Goal: Navigation & Orientation: Find specific page/section

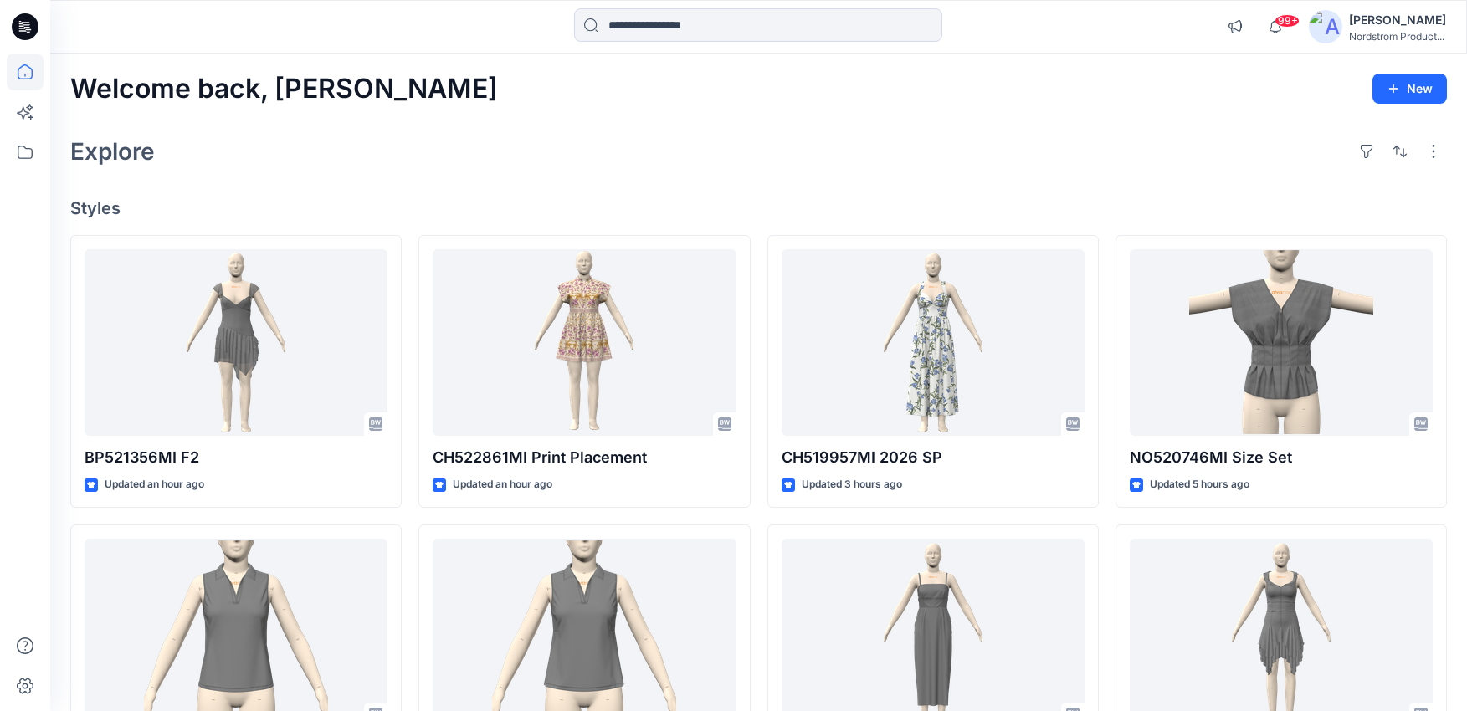
click at [1154, 141] on div "Explore" at bounding box center [758, 151] width 1376 height 40
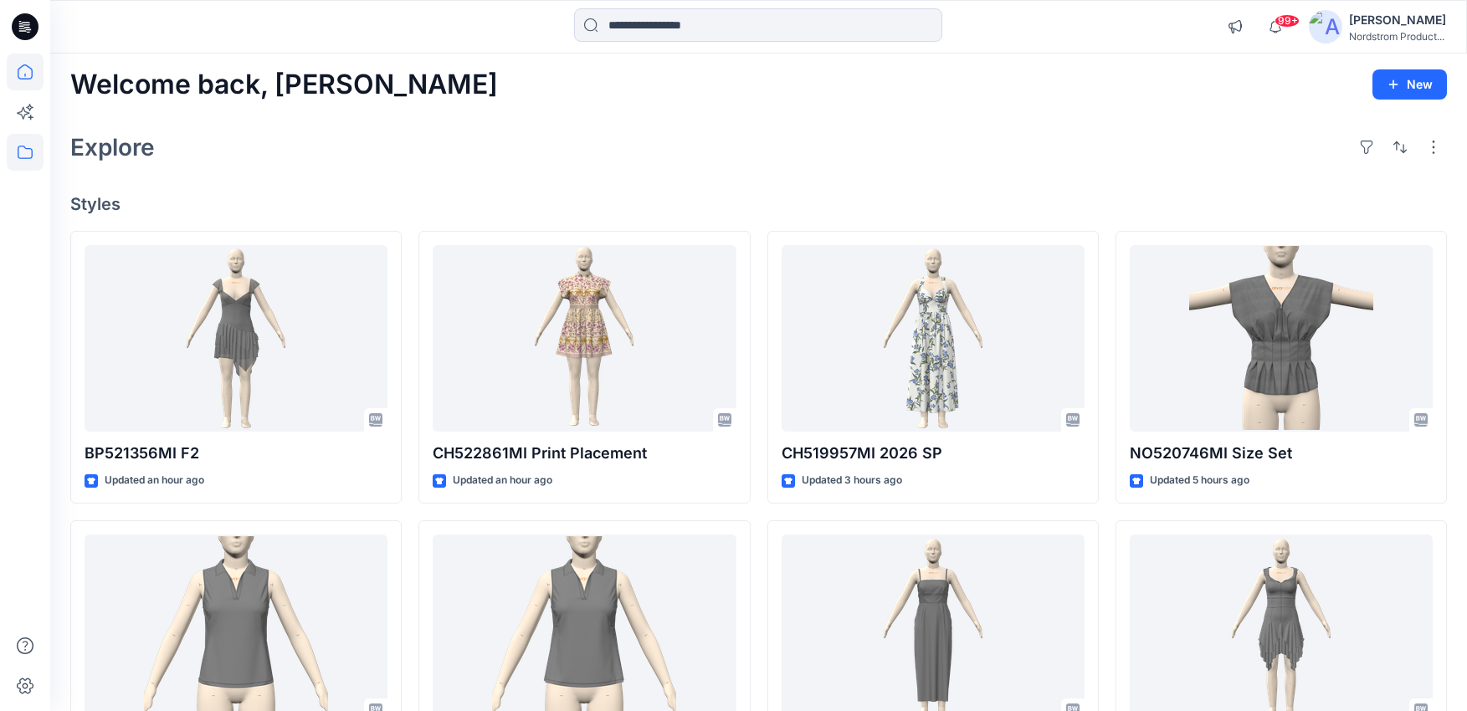
scroll to position [8, 0]
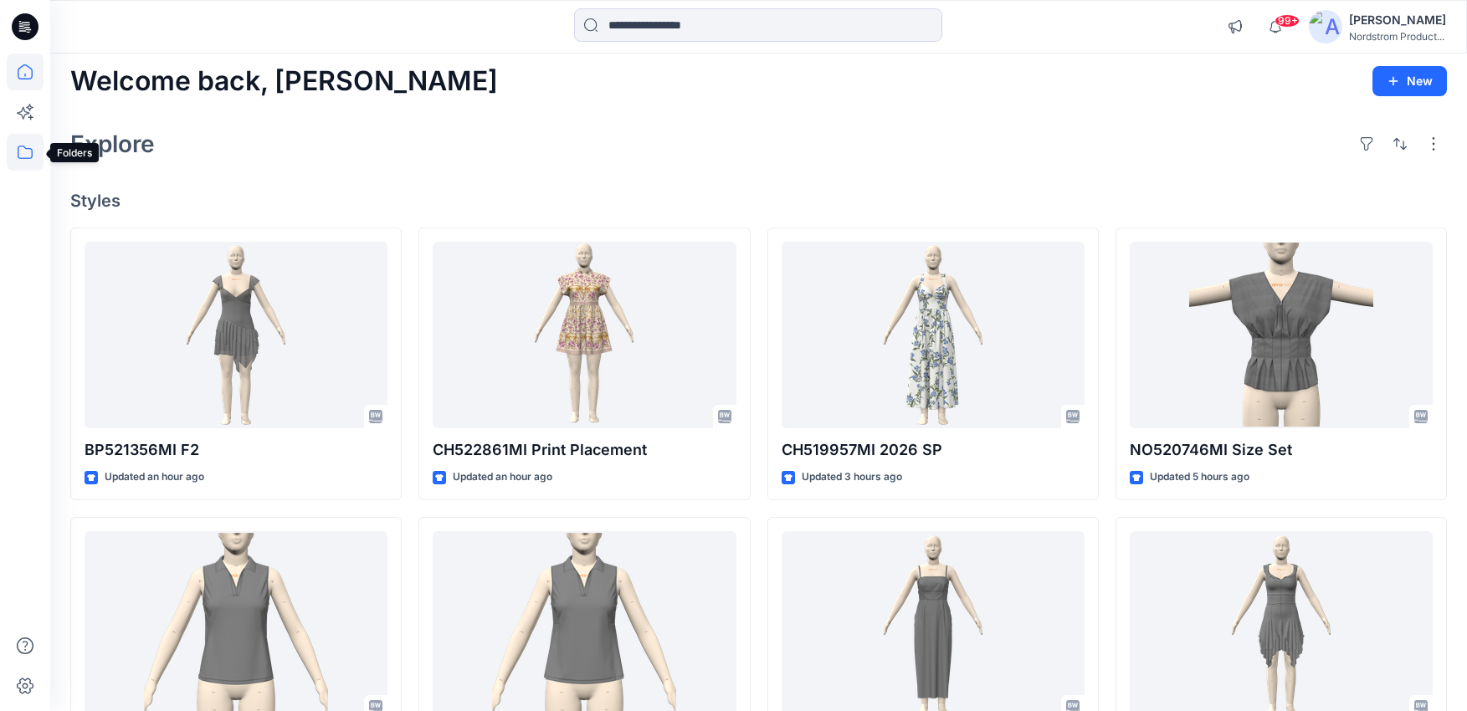
click at [27, 154] on icon at bounding box center [25, 152] width 37 height 37
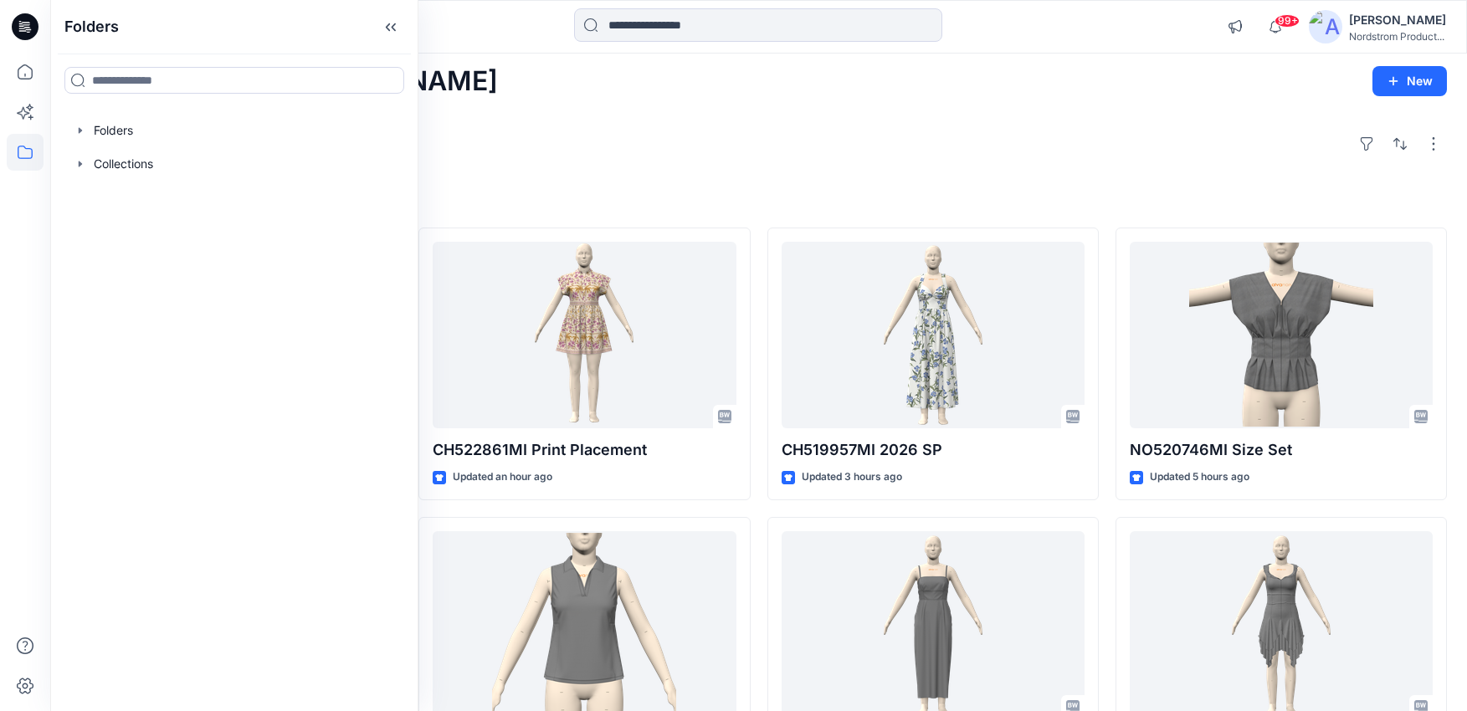
click at [117, 120] on div at bounding box center [234, 130] width 341 height 33
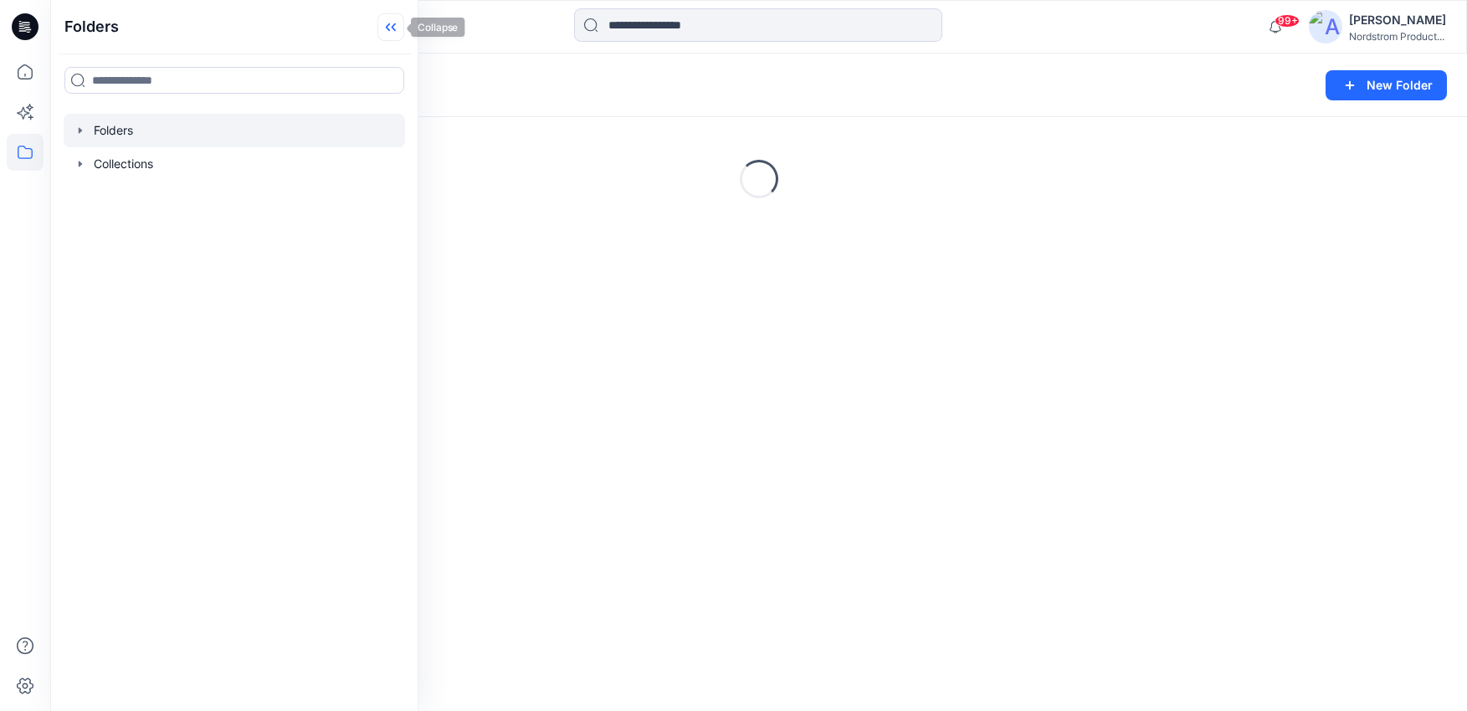
click at [394, 30] on icon at bounding box center [394, 27] width 4 height 8
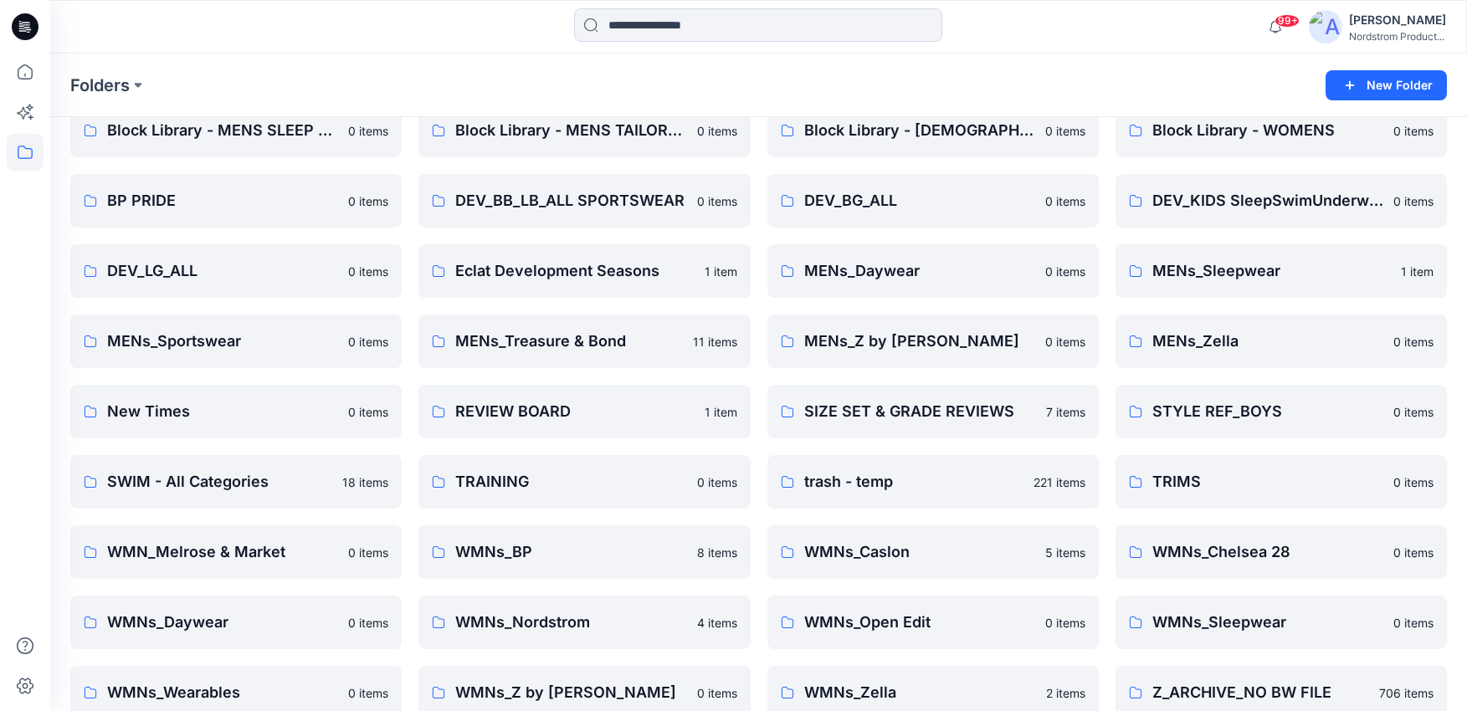
scroll to position [320, 0]
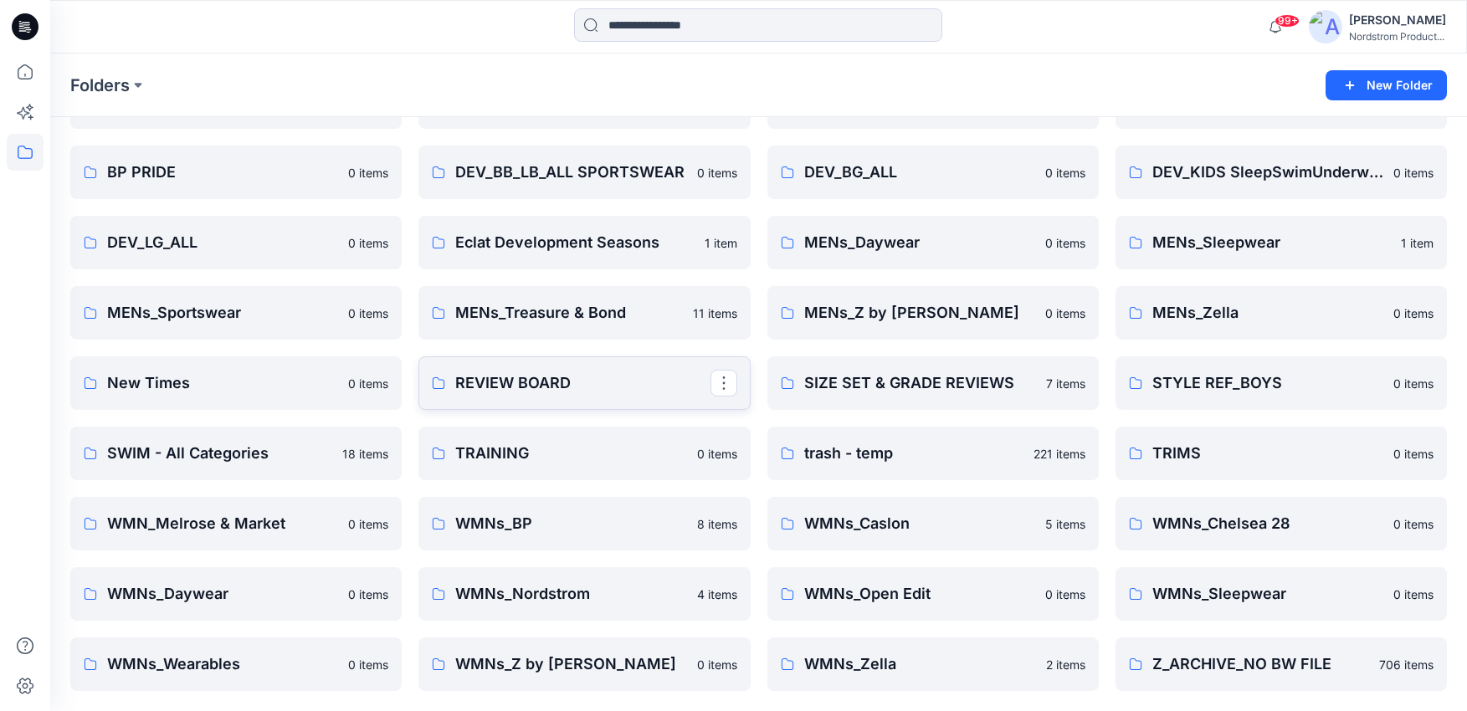
click at [634, 393] on p "REVIEW BOARD" at bounding box center [582, 382] width 254 height 23
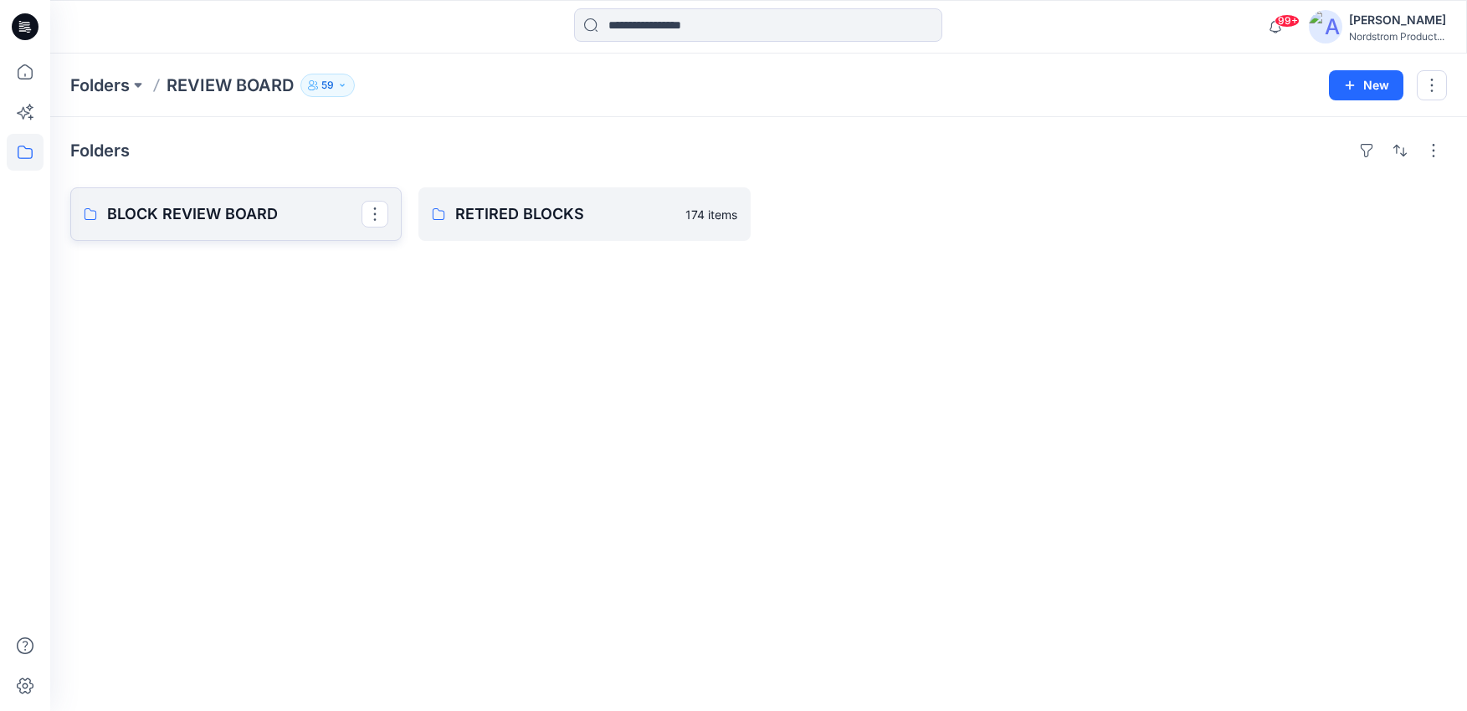
click at [209, 207] on p "BLOCK REVIEW BOARD" at bounding box center [234, 213] width 254 height 23
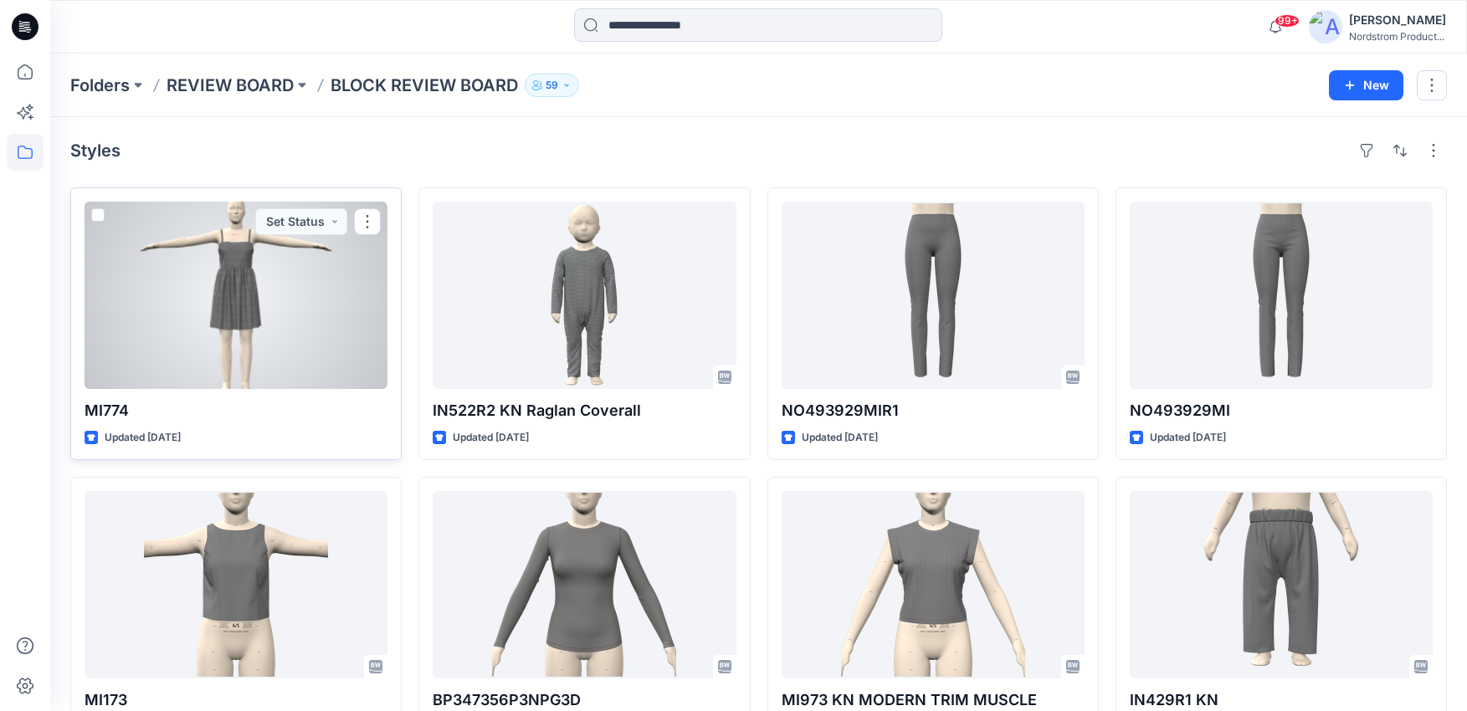
click at [289, 279] on div at bounding box center [235, 295] width 303 height 187
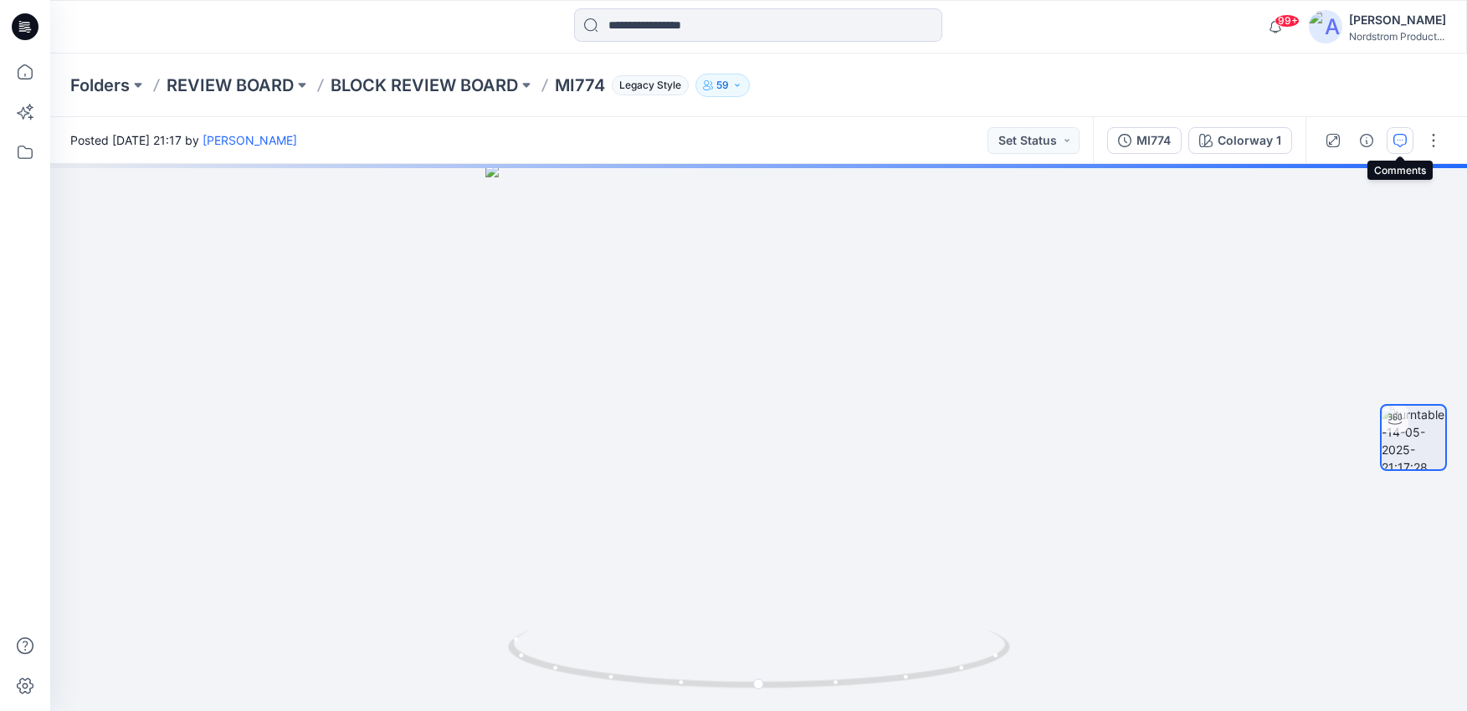
click at [1395, 139] on icon "button" at bounding box center [1399, 140] width 13 height 13
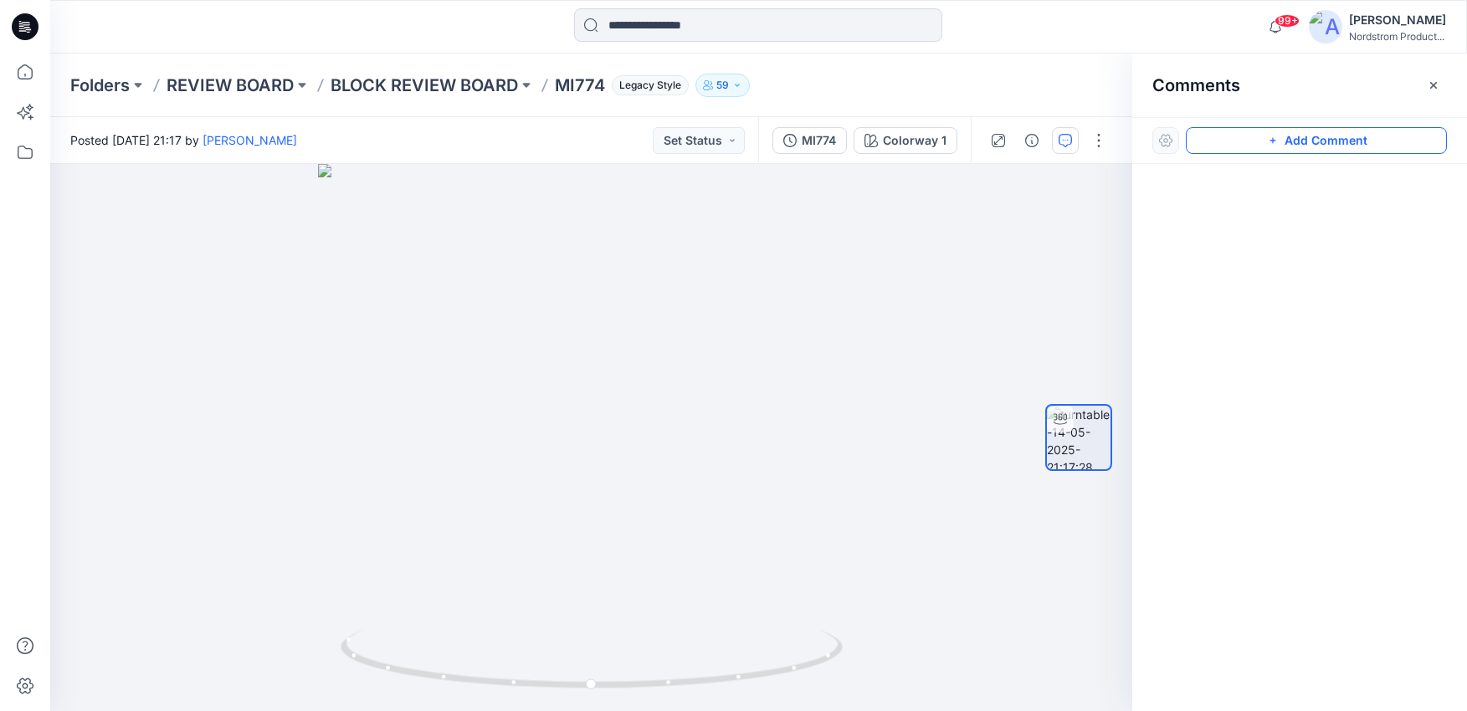
click at [1367, 138] on button "Add Comment" at bounding box center [1315, 140] width 261 height 27
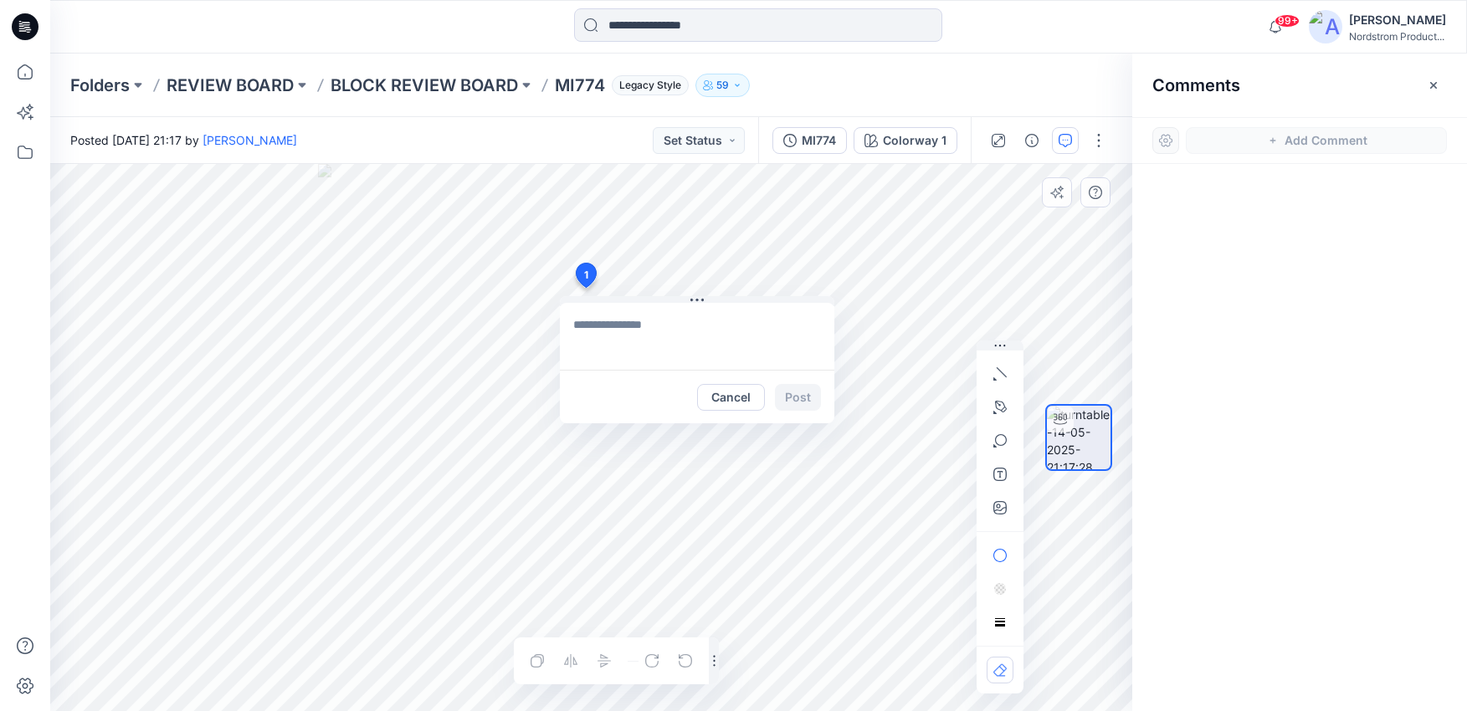
click at [585, 288] on div "1 Cancel Post Layer 1" at bounding box center [591, 437] width 1082 height 547
click at [739, 400] on button "Cancel" at bounding box center [731, 397] width 68 height 27
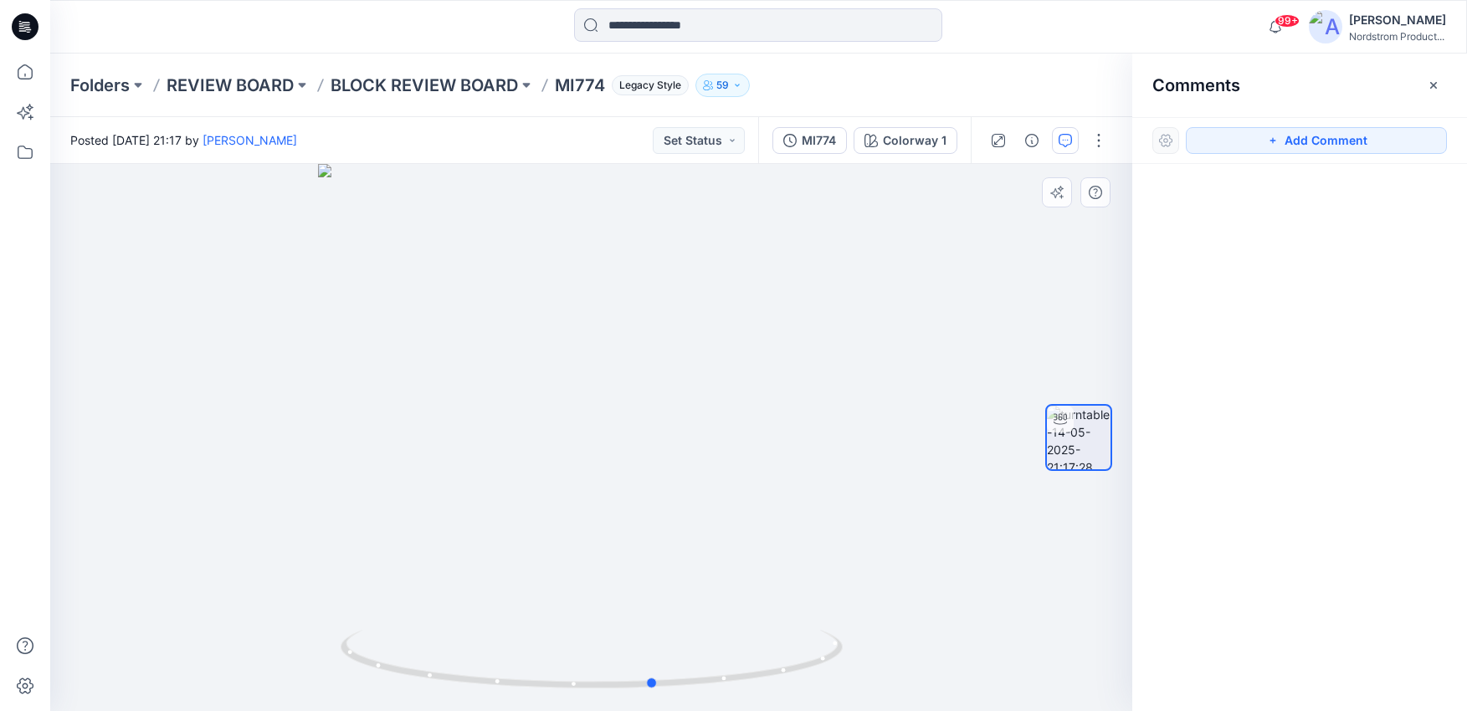
drag, startPoint x: 651, startPoint y: 446, endPoint x: 716, endPoint y: 428, distance: 67.6
click at [716, 428] on div at bounding box center [591, 437] width 1082 height 547
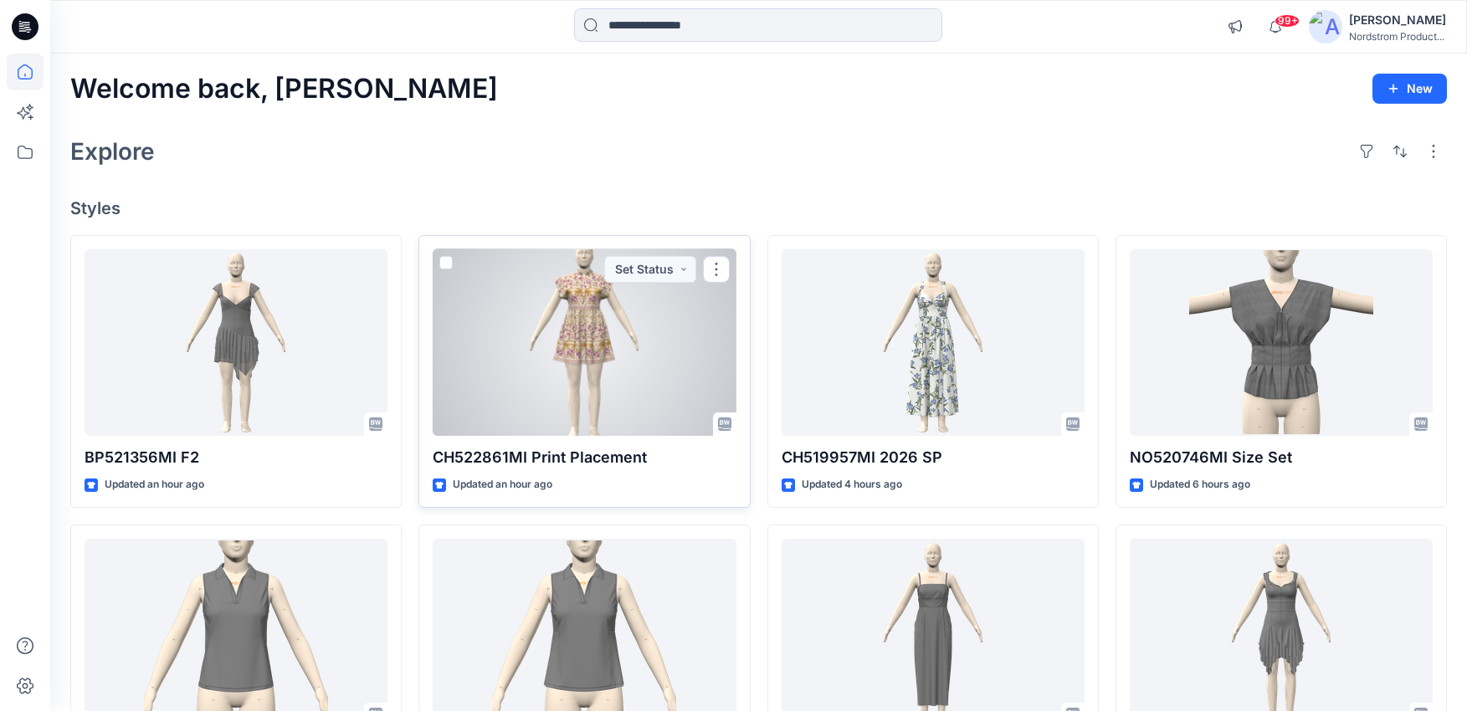
click at [564, 480] on div "Updated an hour ago" at bounding box center [584, 485] width 303 height 18
click at [607, 381] on div at bounding box center [584, 342] width 303 height 187
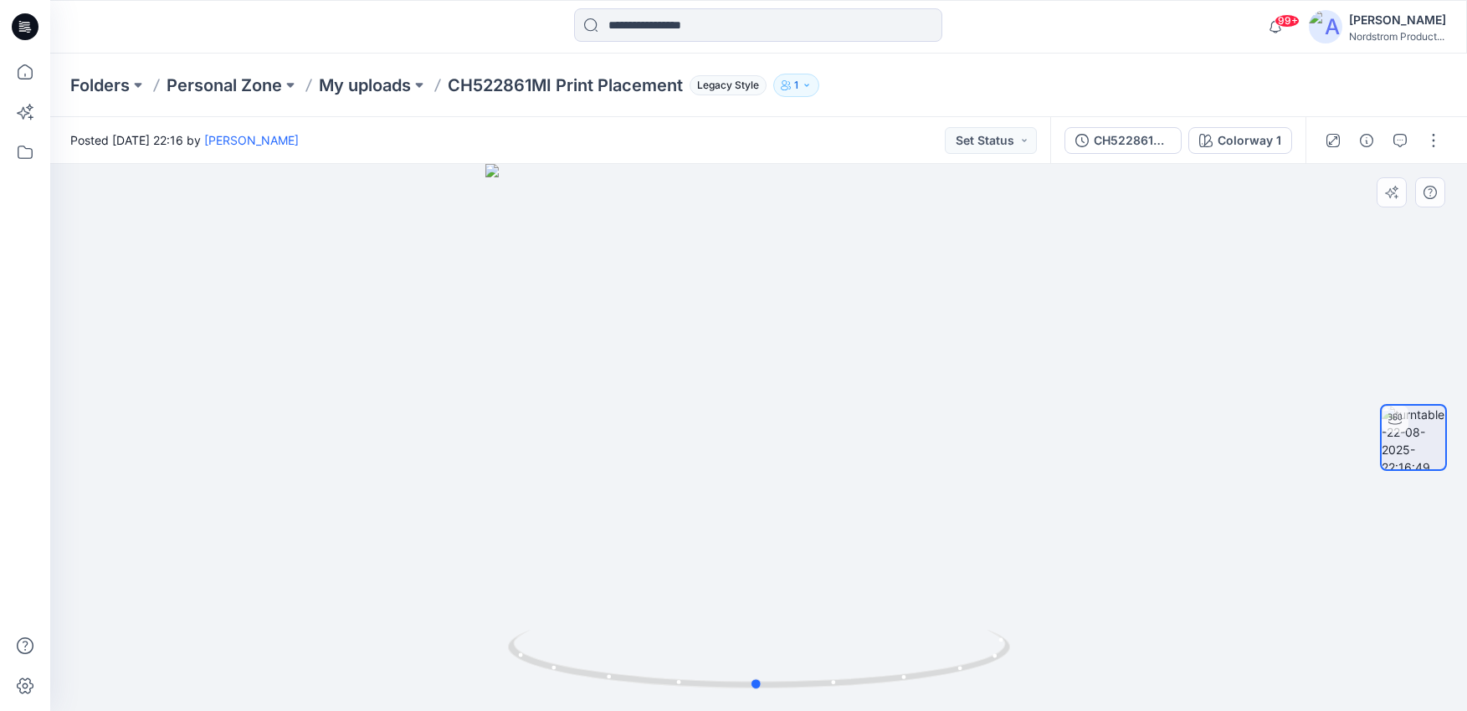
drag, startPoint x: 810, startPoint y: 404, endPoint x: 846, endPoint y: 411, distance: 36.6
click at [847, 411] on div at bounding box center [758, 437] width 1416 height 547
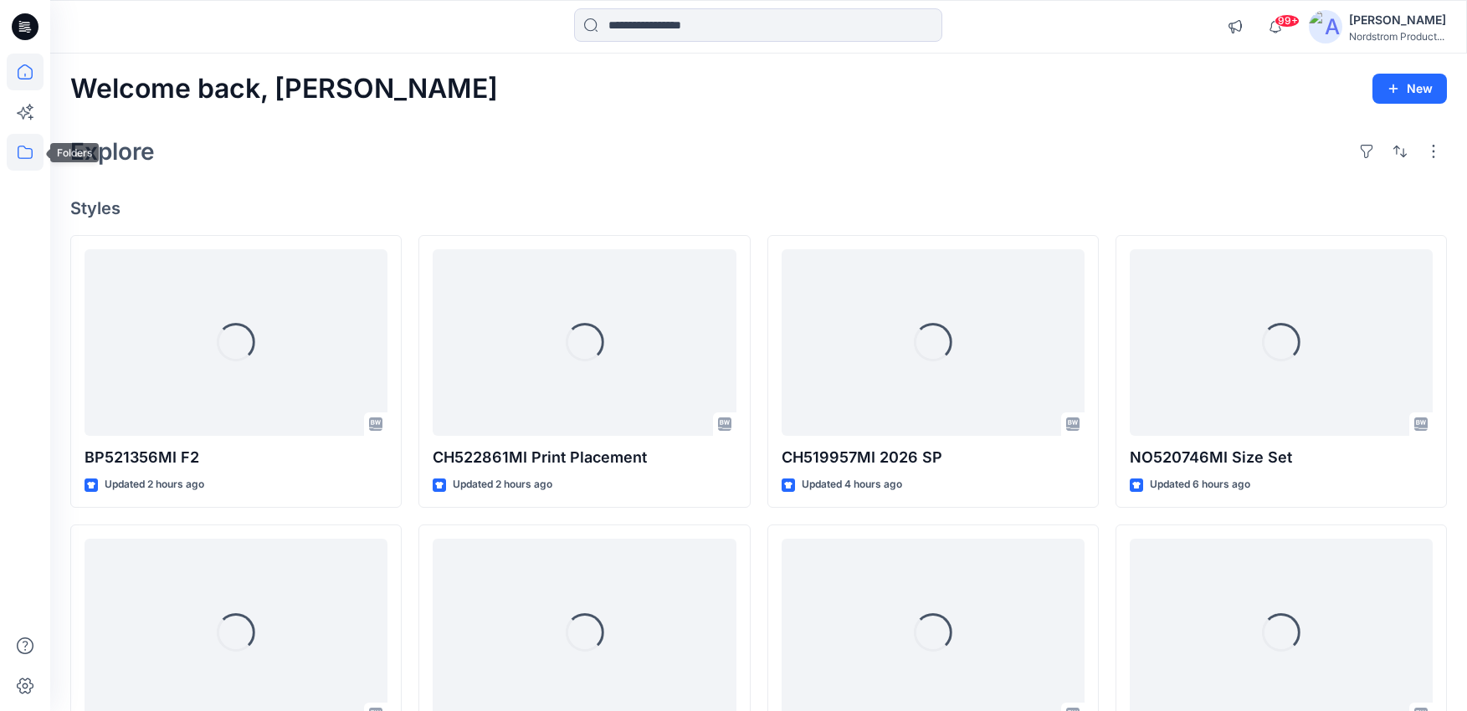
click at [14, 151] on icon at bounding box center [25, 152] width 37 height 37
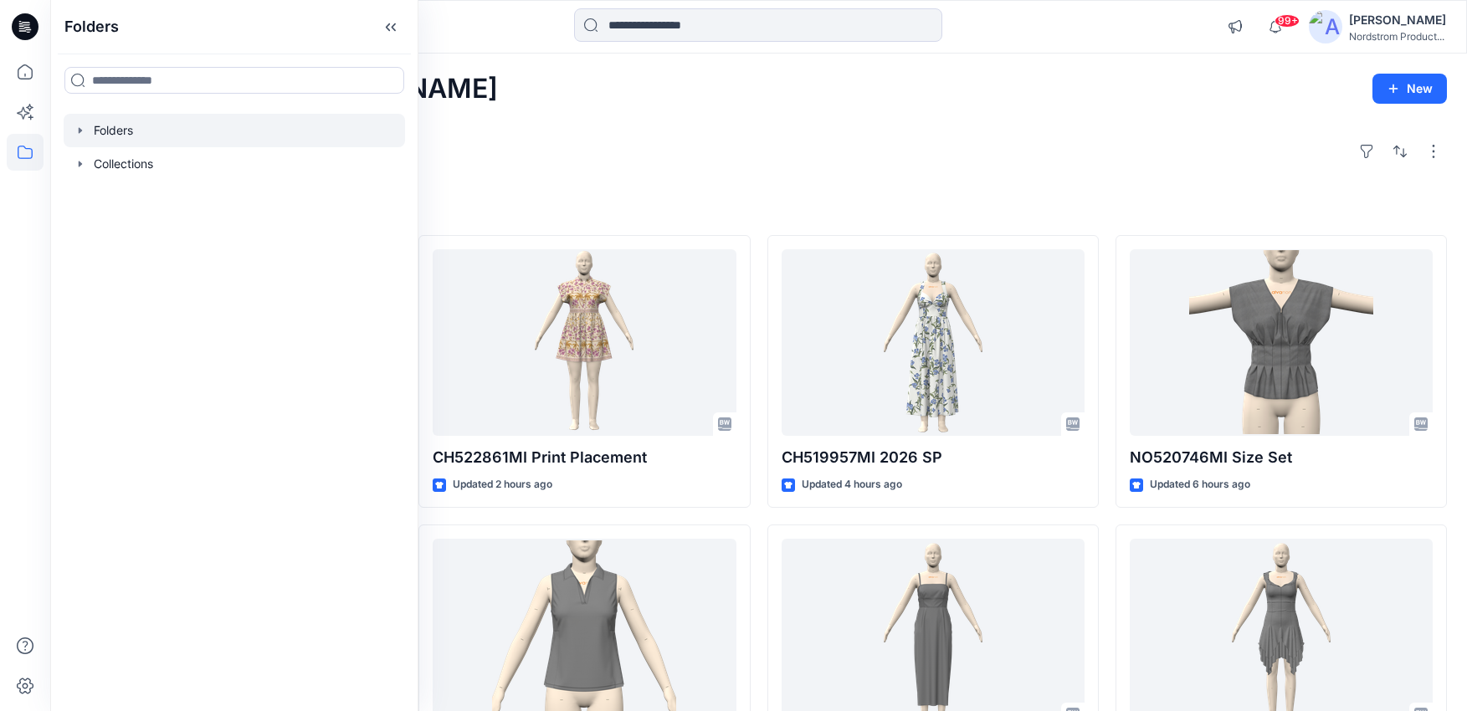
click at [105, 114] on div at bounding box center [234, 130] width 341 height 33
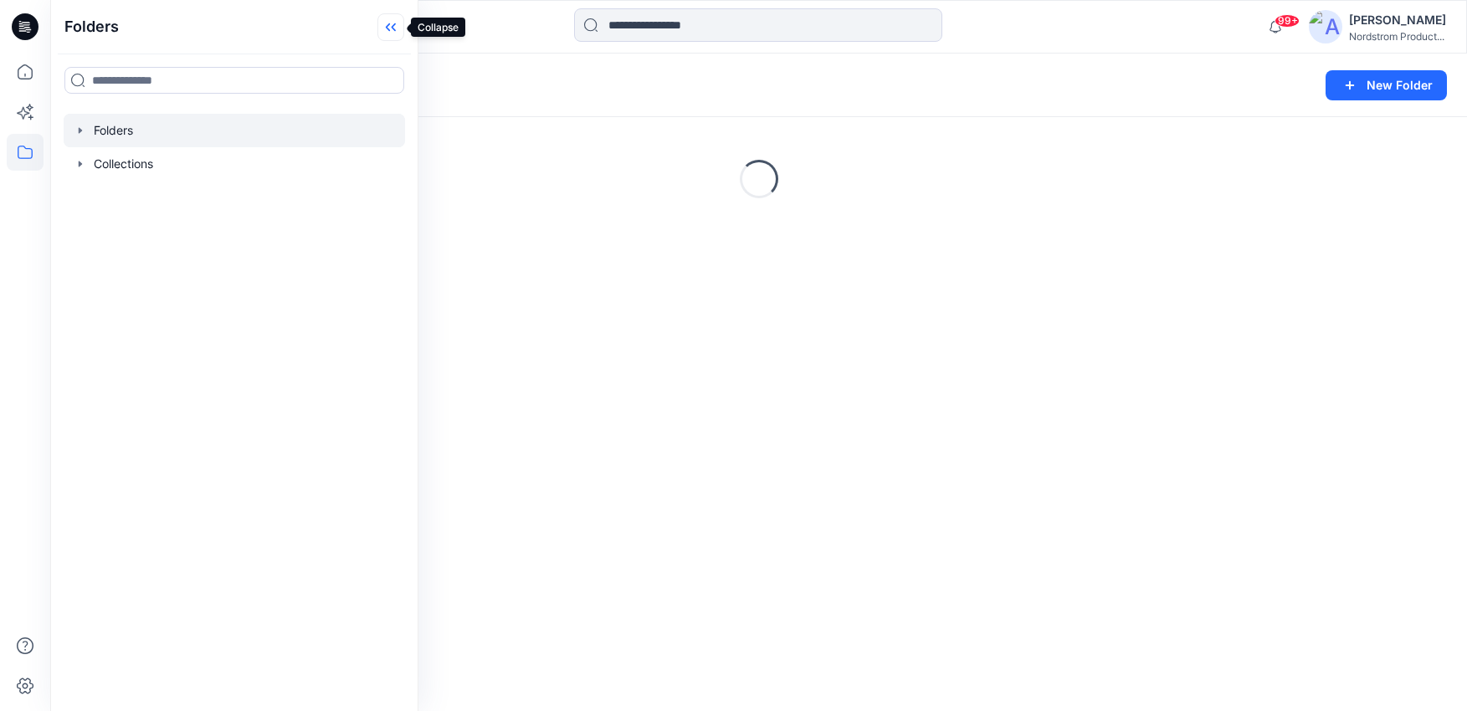
click at [387, 23] on icon at bounding box center [390, 27] width 27 height 28
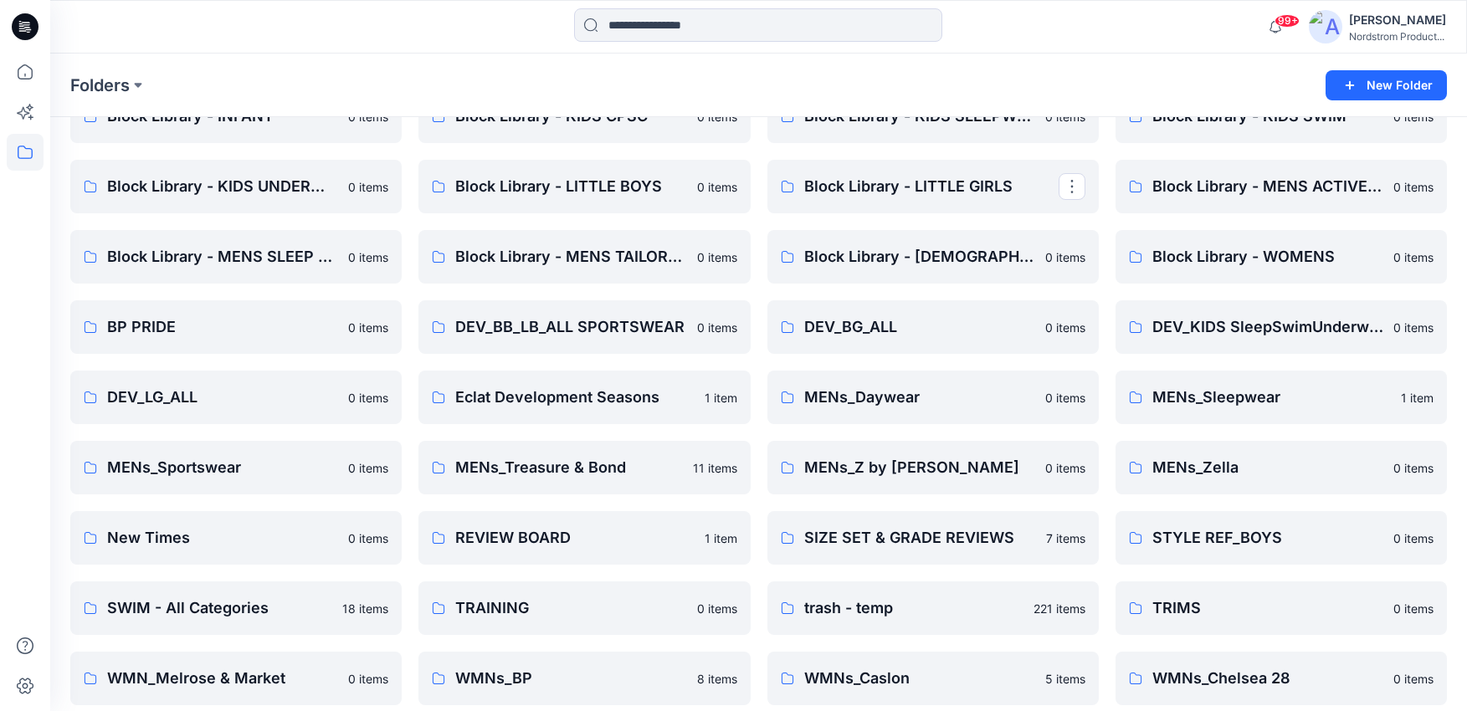
scroll to position [320, 0]
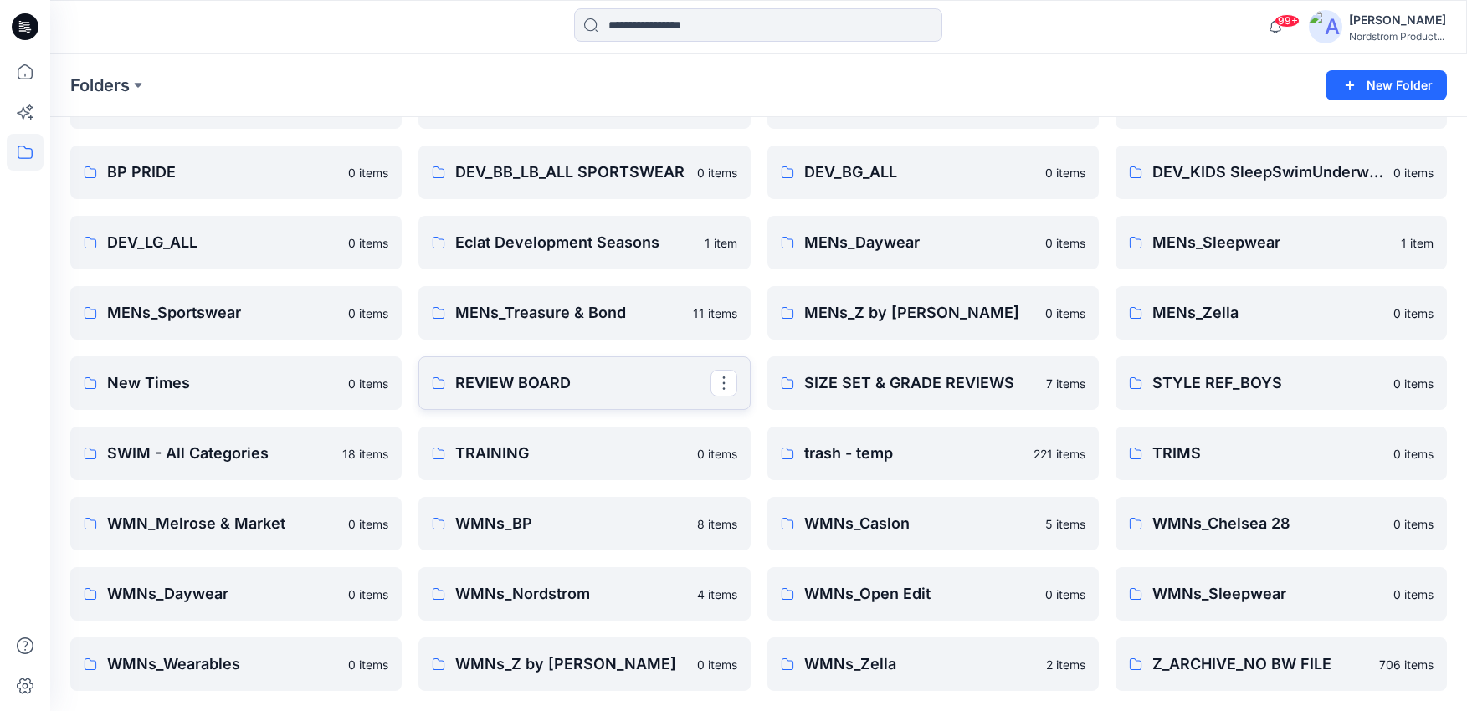
click at [511, 382] on p "REVIEW BOARD" at bounding box center [582, 382] width 254 height 23
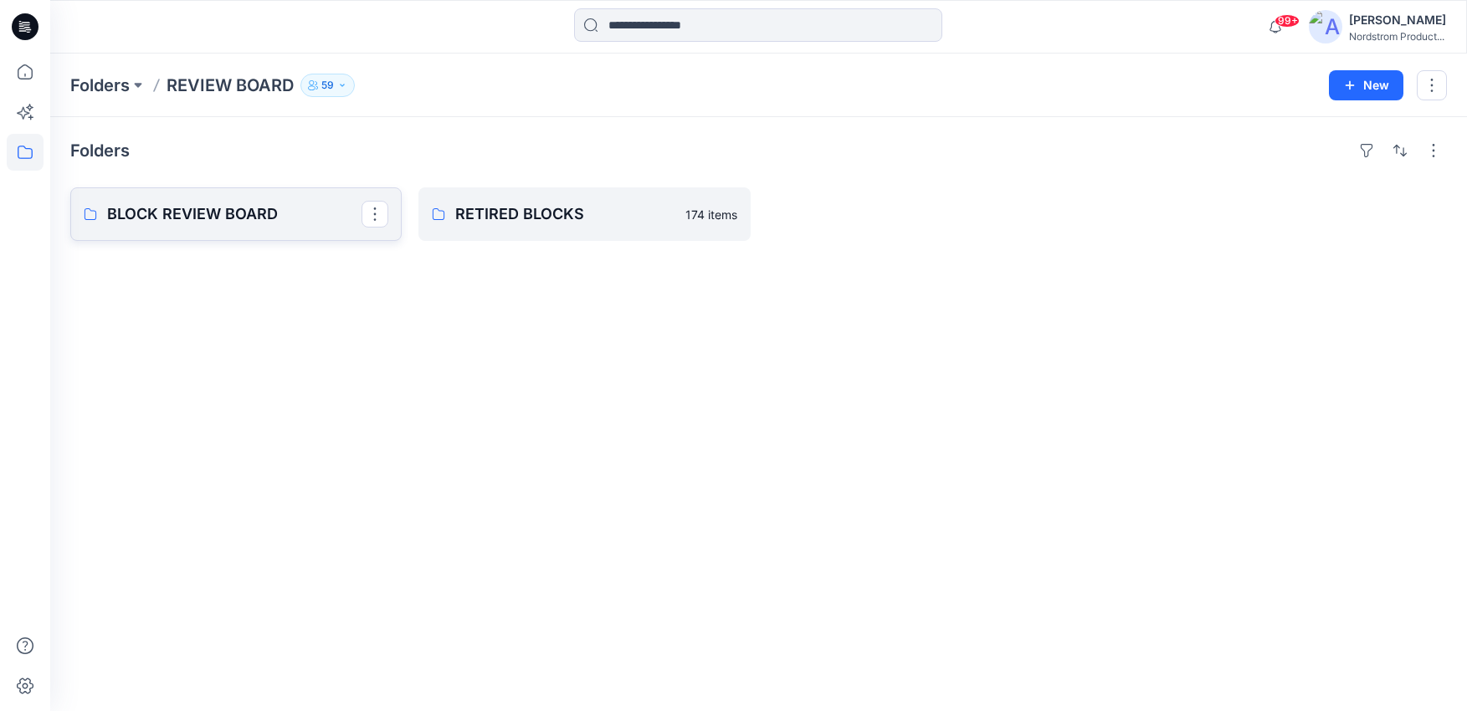
click at [240, 212] on p "BLOCK REVIEW BOARD" at bounding box center [234, 213] width 254 height 23
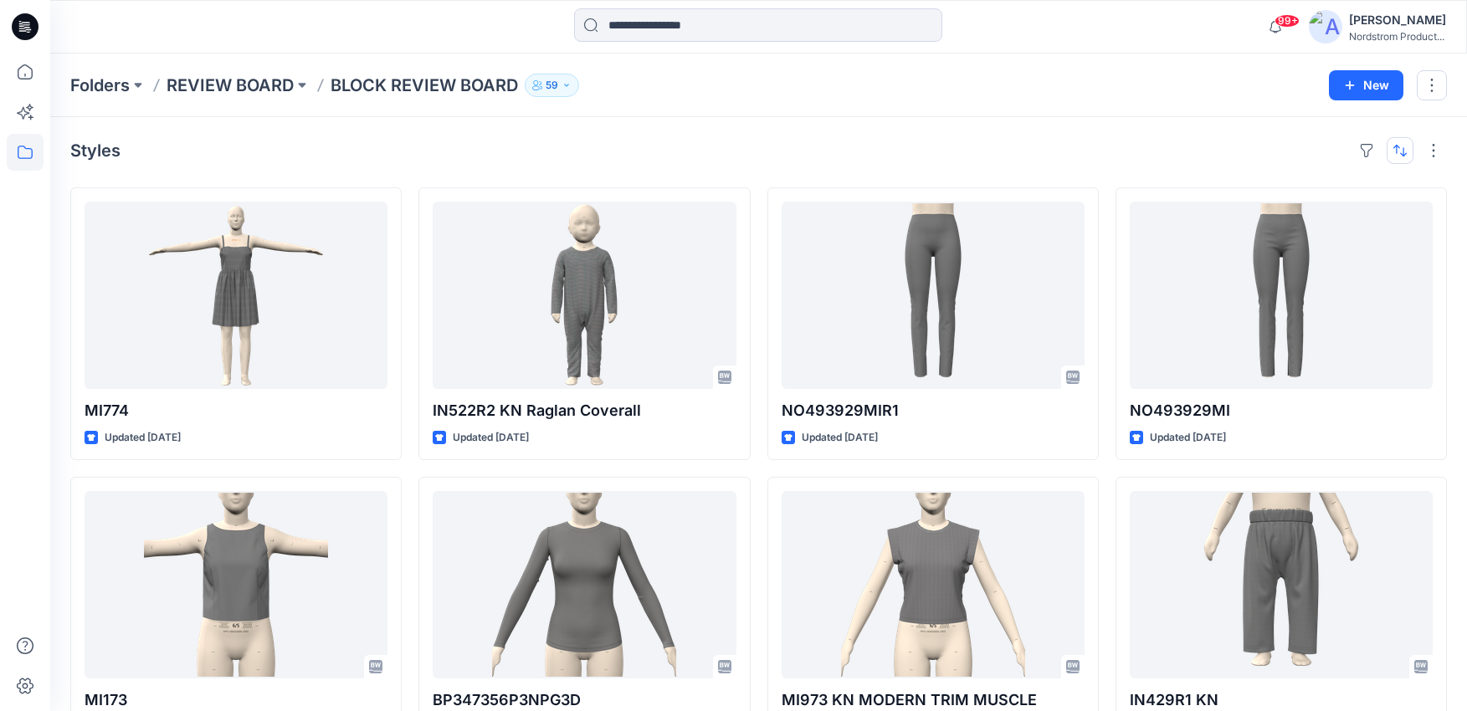
click at [1400, 151] on button "button" at bounding box center [1399, 150] width 27 height 27
click at [1282, 224] on icon "button" at bounding box center [1277, 230] width 13 height 13
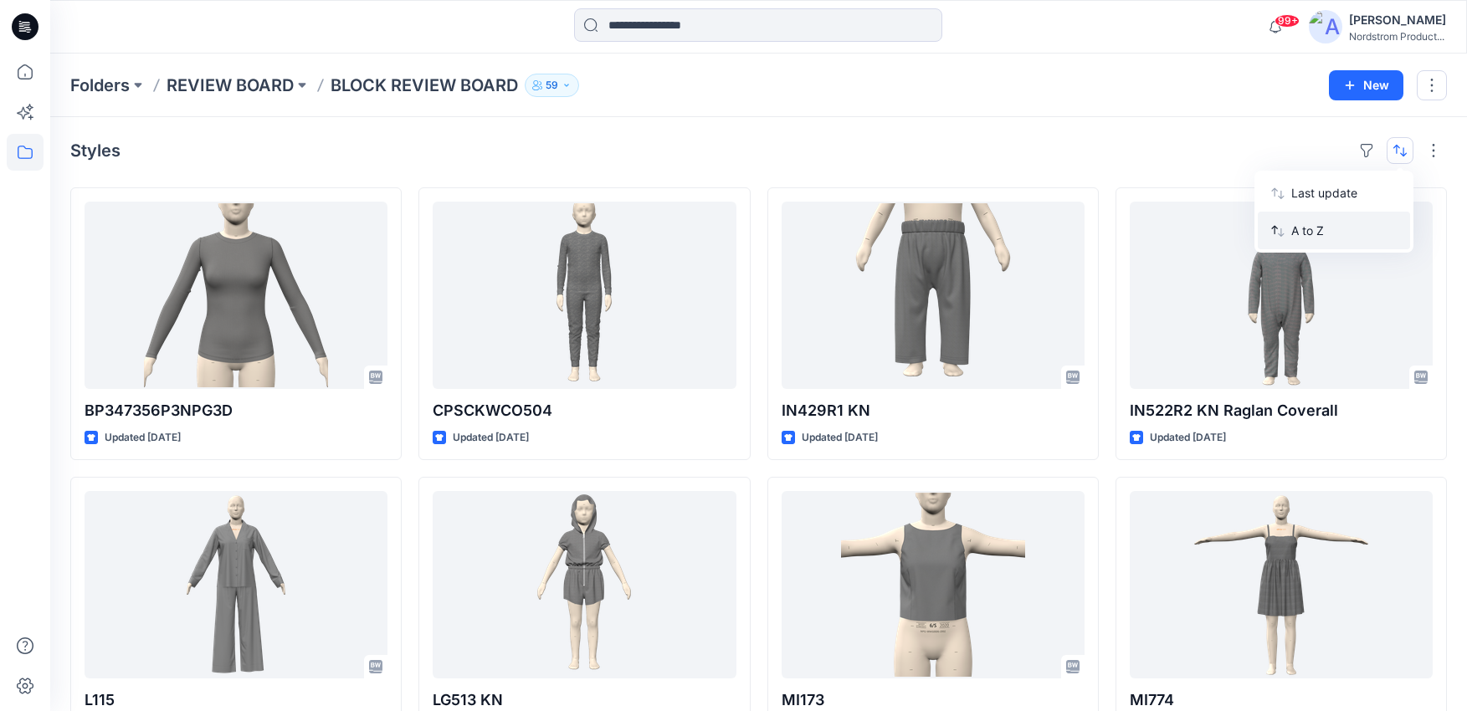
click at [1109, 144] on div "Styles Last update A to Z" at bounding box center [758, 150] width 1376 height 27
click at [264, 83] on p "REVIEW BOARD" at bounding box center [229, 85] width 127 height 23
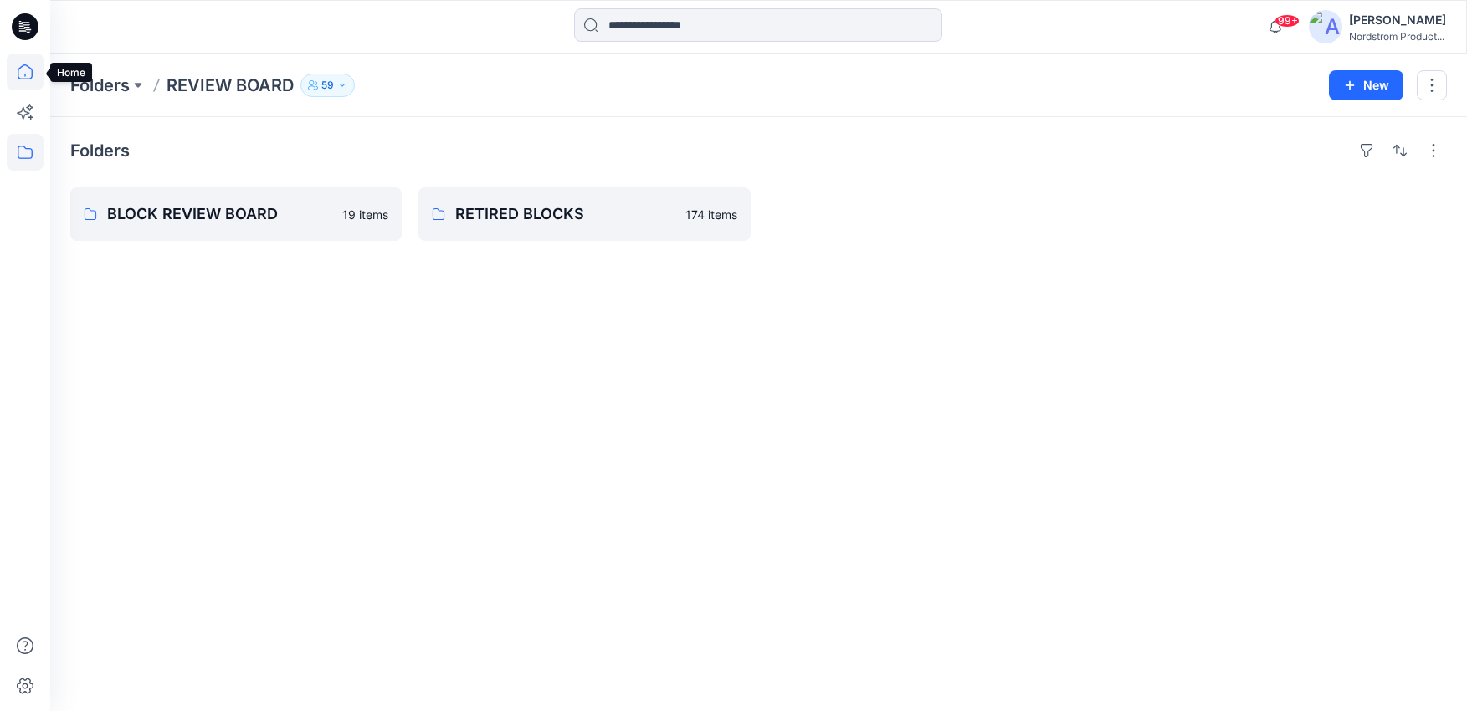
click at [28, 71] on icon at bounding box center [25, 72] width 37 height 37
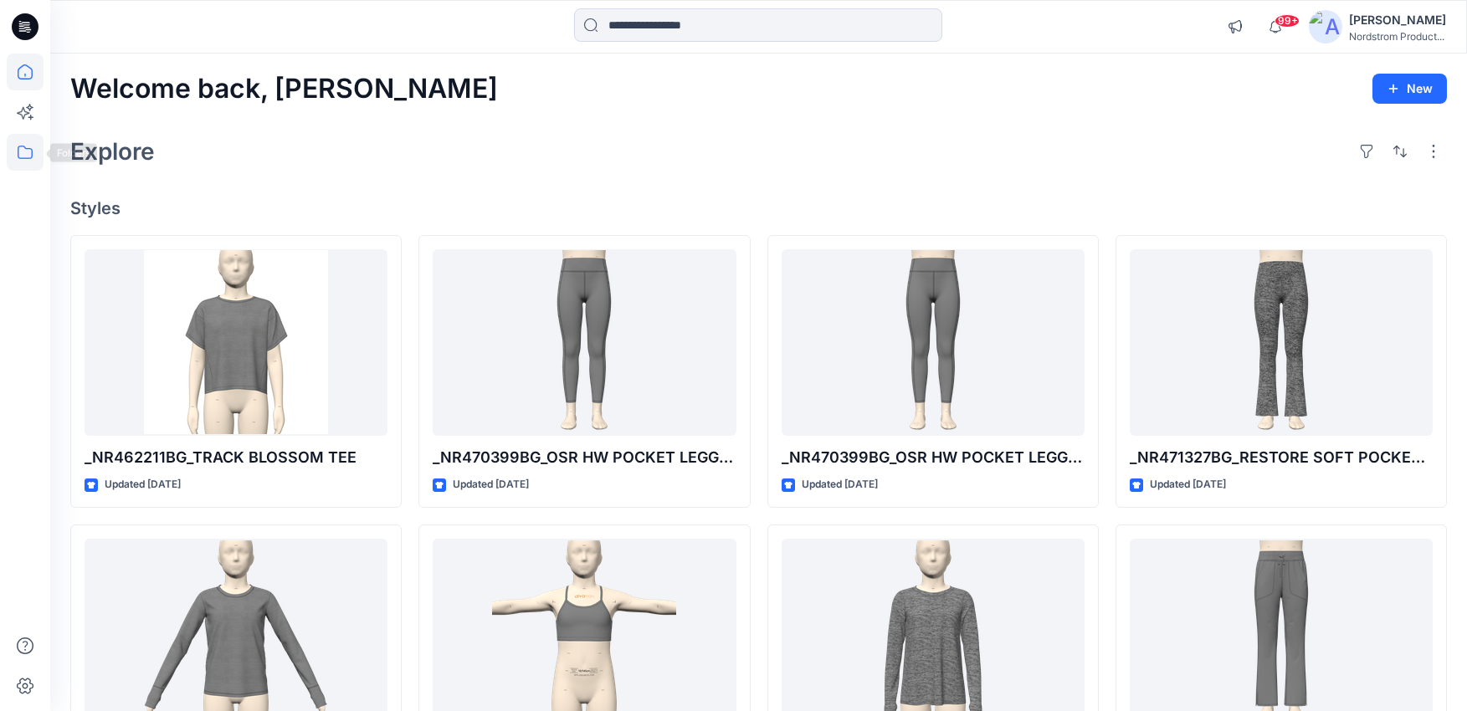
click at [27, 158] on icon at bounding box center [25, 152] width 15 height 13
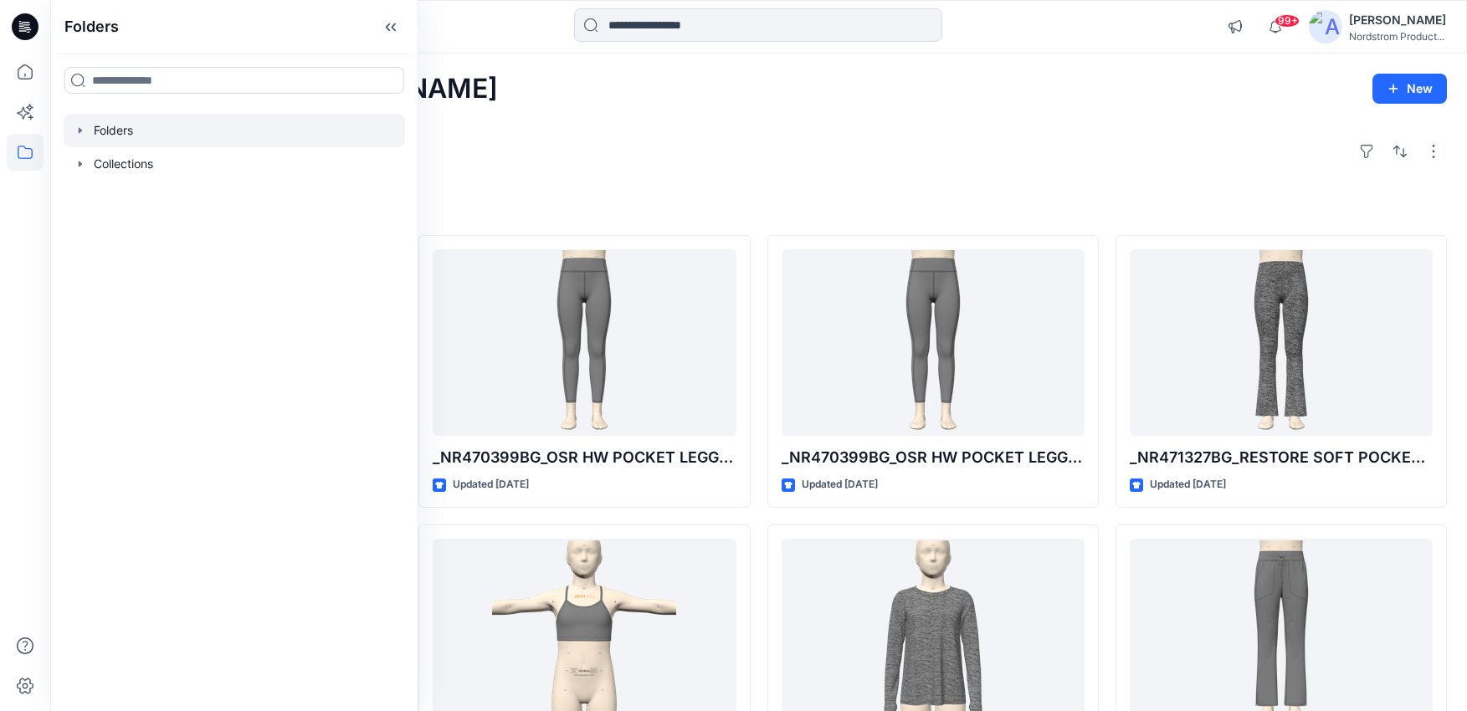
click at [89, 132] on div at bounding box center [234, 130] width 341 height 33
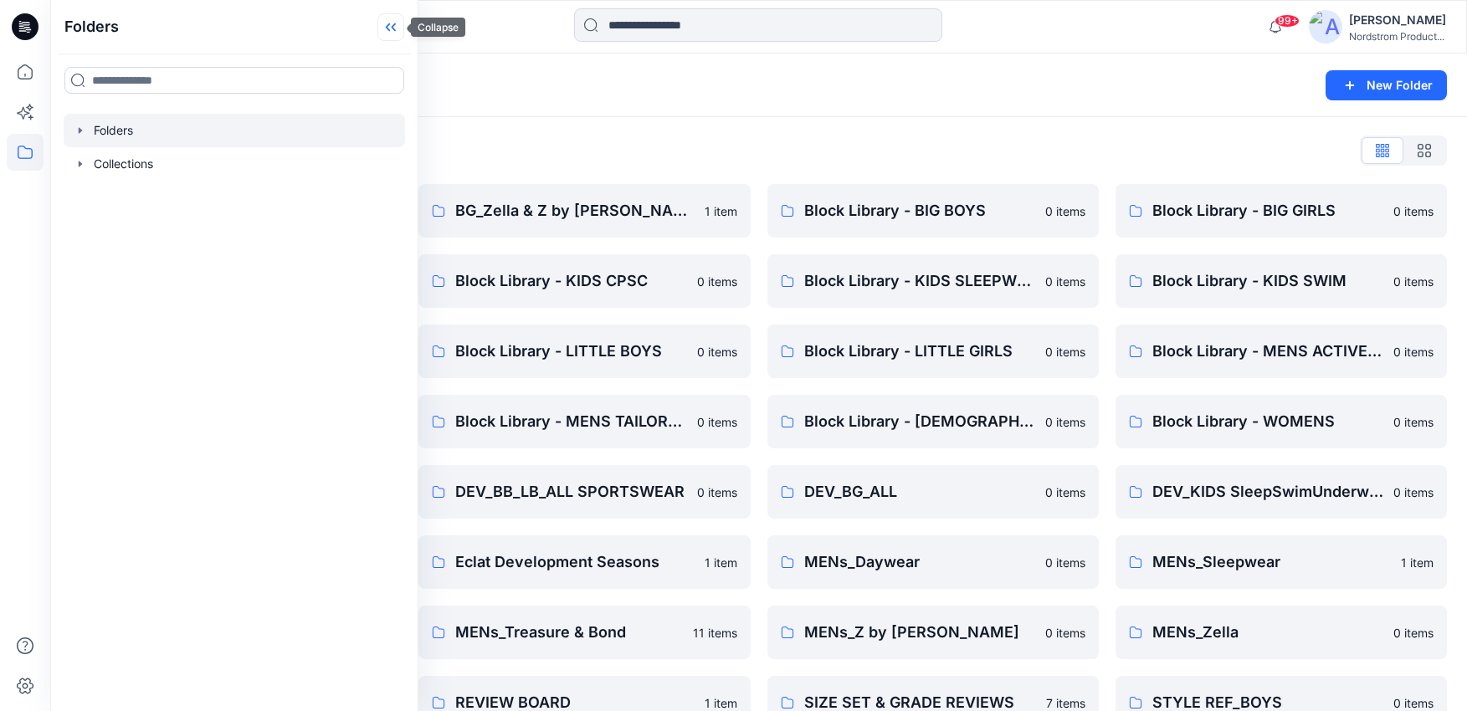
click at [390, 23] on icon at bounding box center [390, 27] width 27 height 28
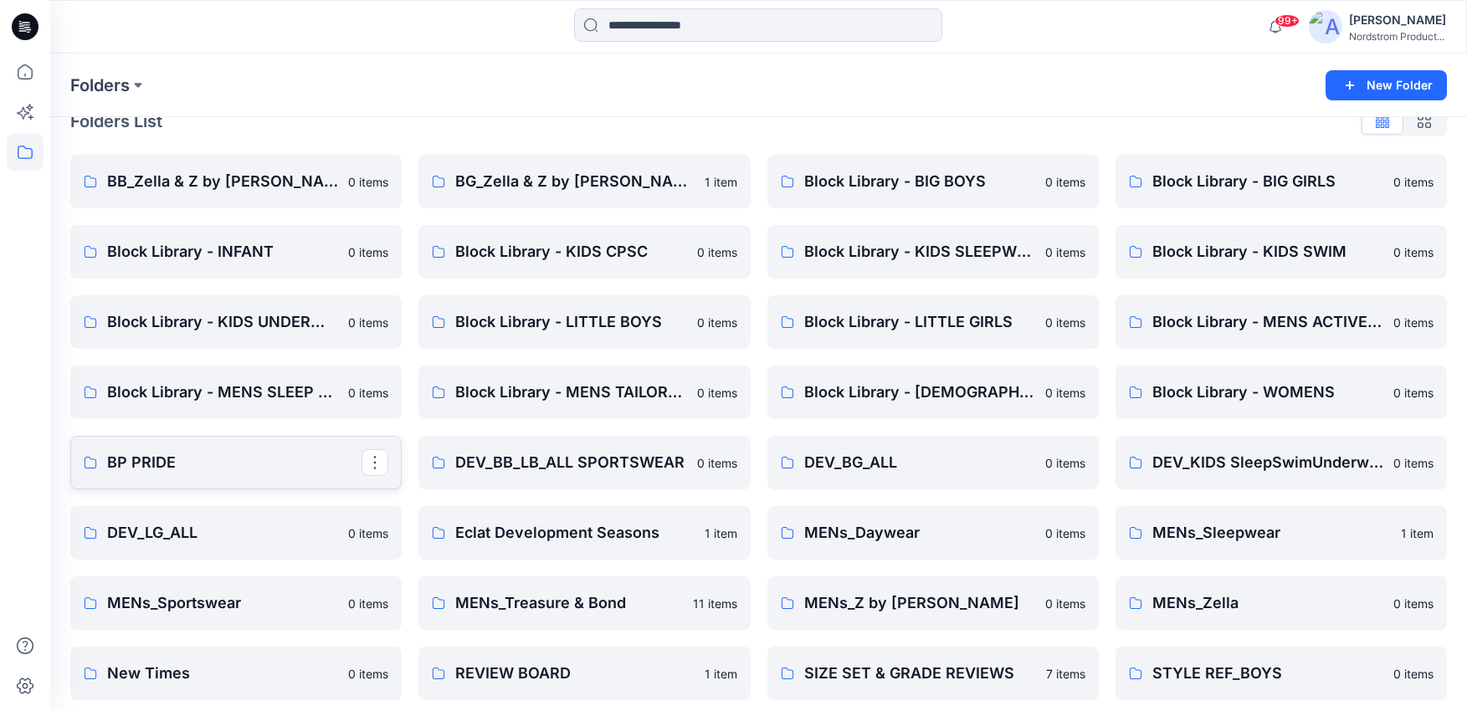
click at [269, 451] on p "BP PRIDE" at bounding box center [234, 462] width 254 height 23
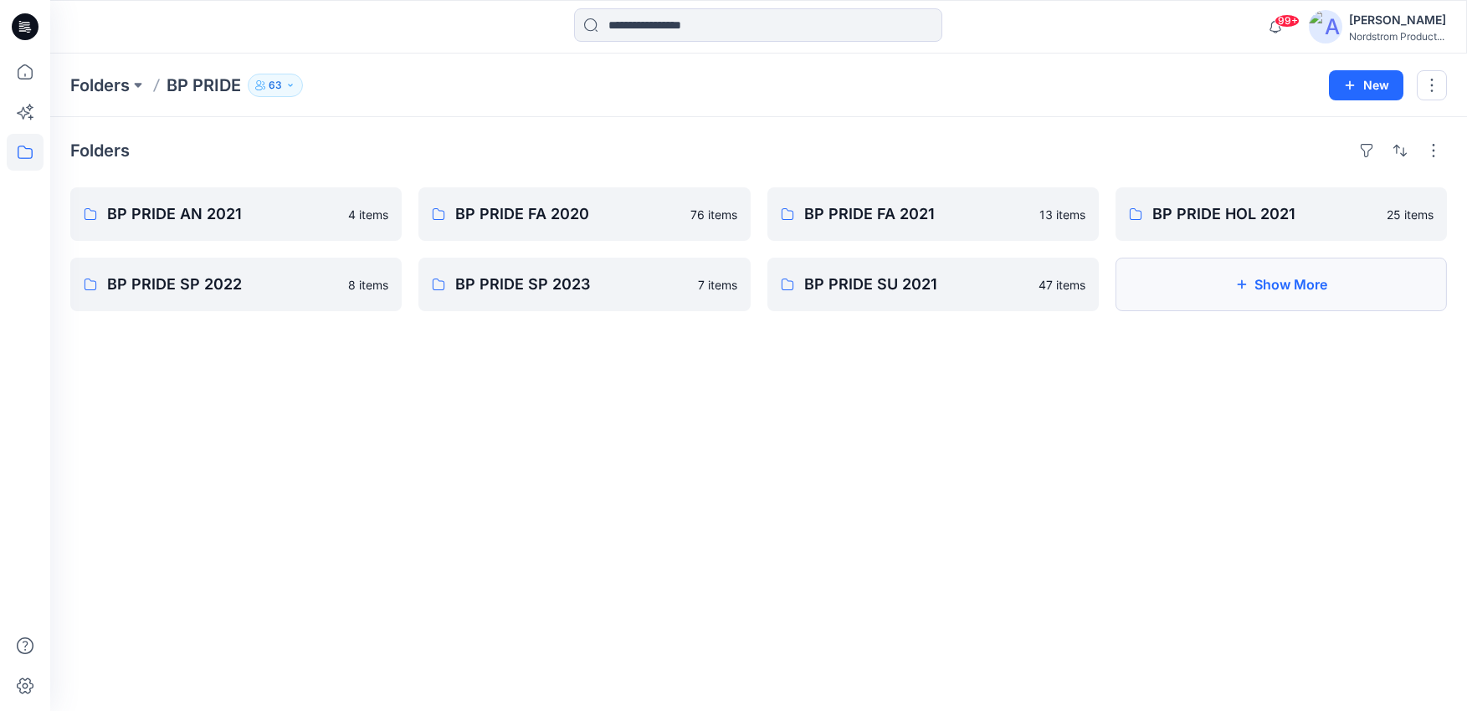
click at [1234, 293] on button "Show More" at bounding box center [1280, 285] width 331 height 54
click at [98, 85] on p "Folders" at bounding box center [99, 85] width 59 height 23
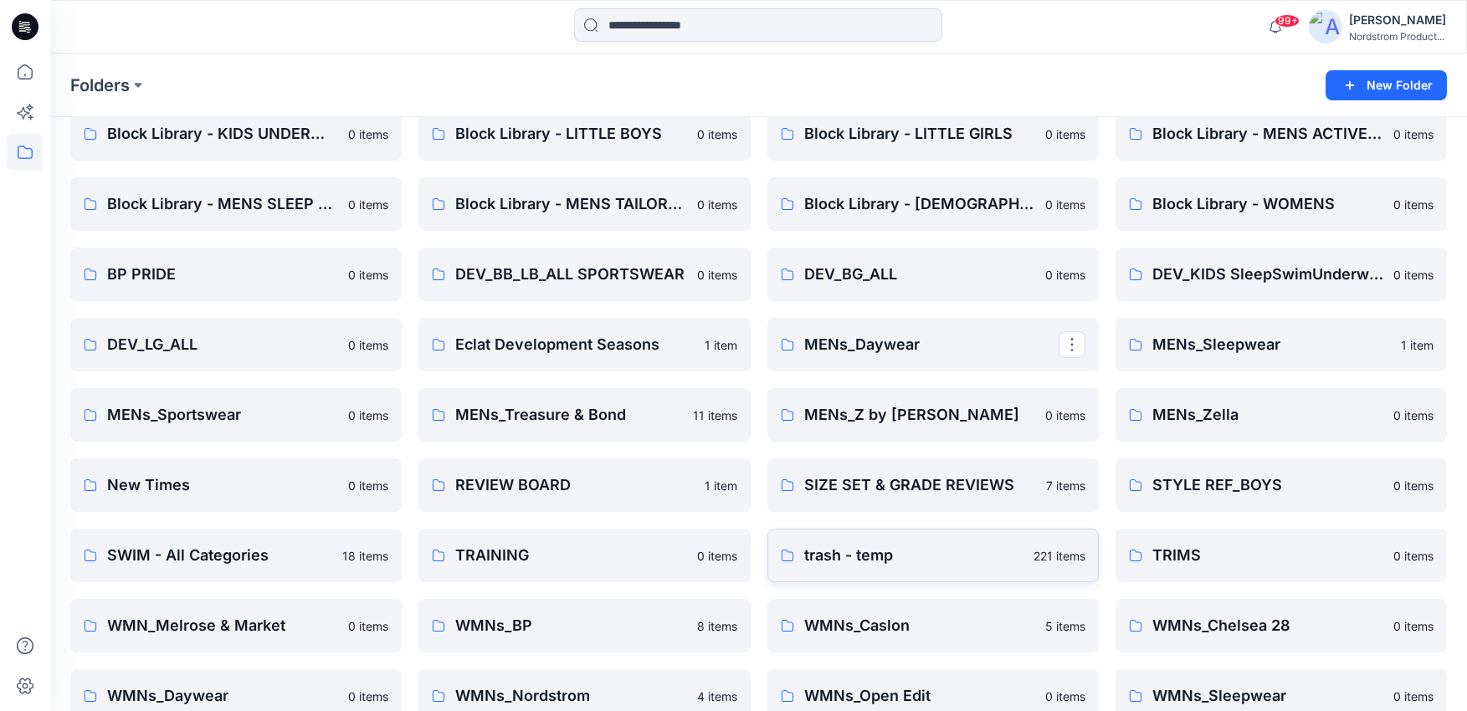
scroll to position [320, 0]
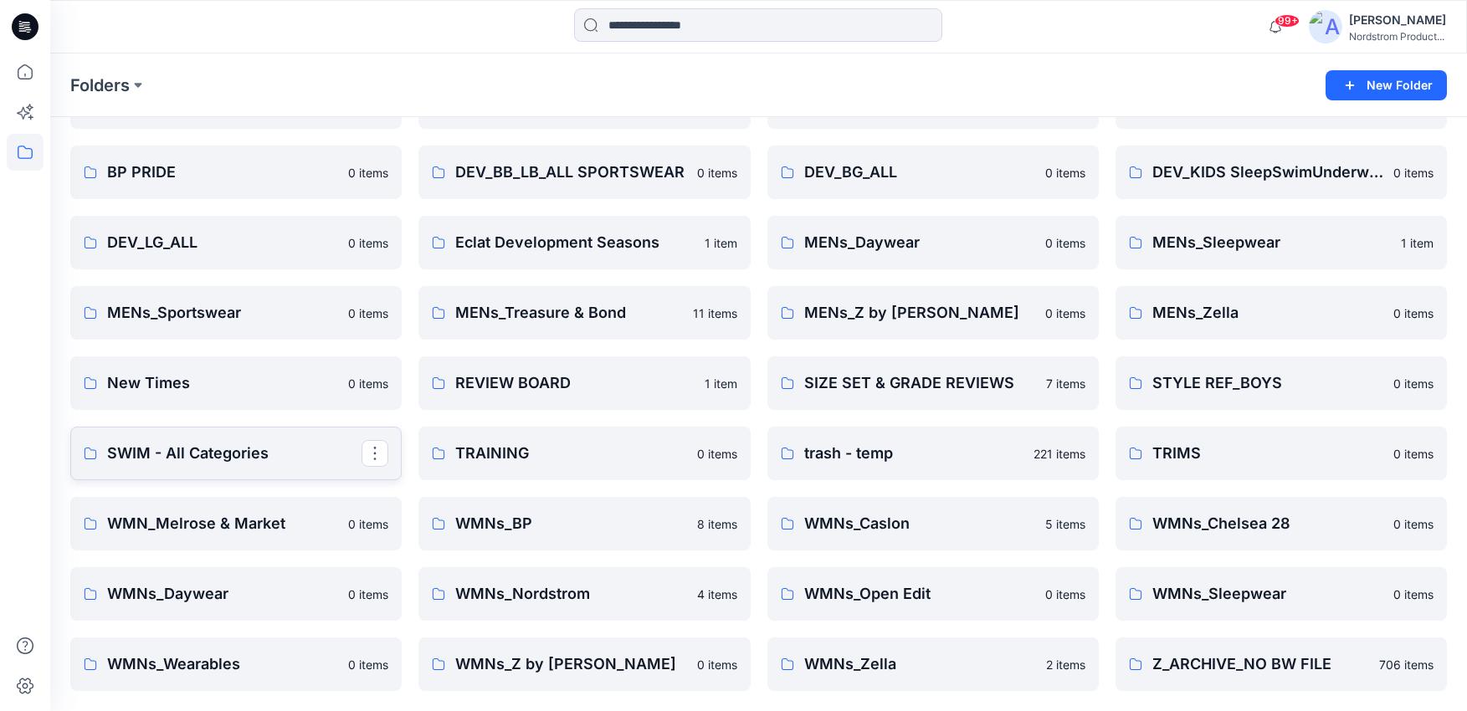
click at [285, 466] on link "SWIM - All Categories" at bounding box center [235, 454] width 331 height 54
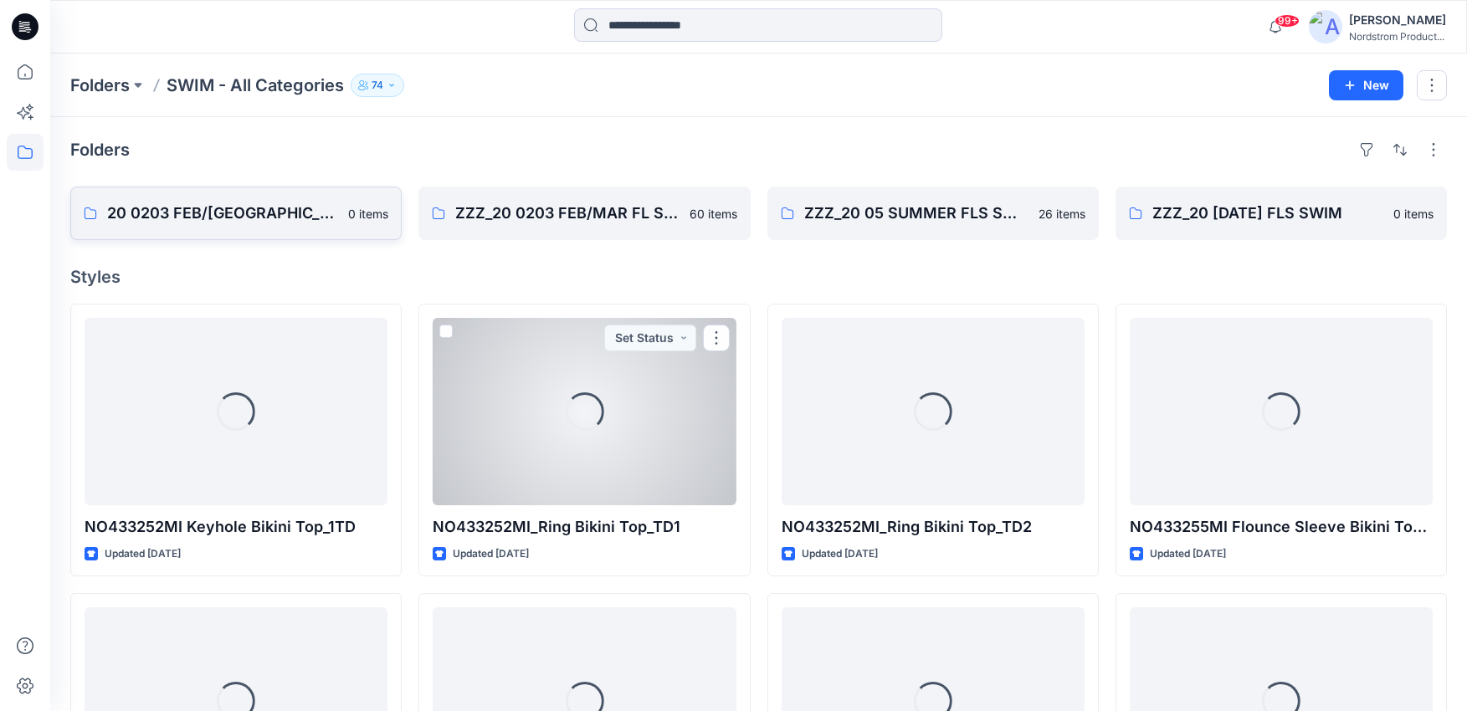
scroll to position [3, 0]
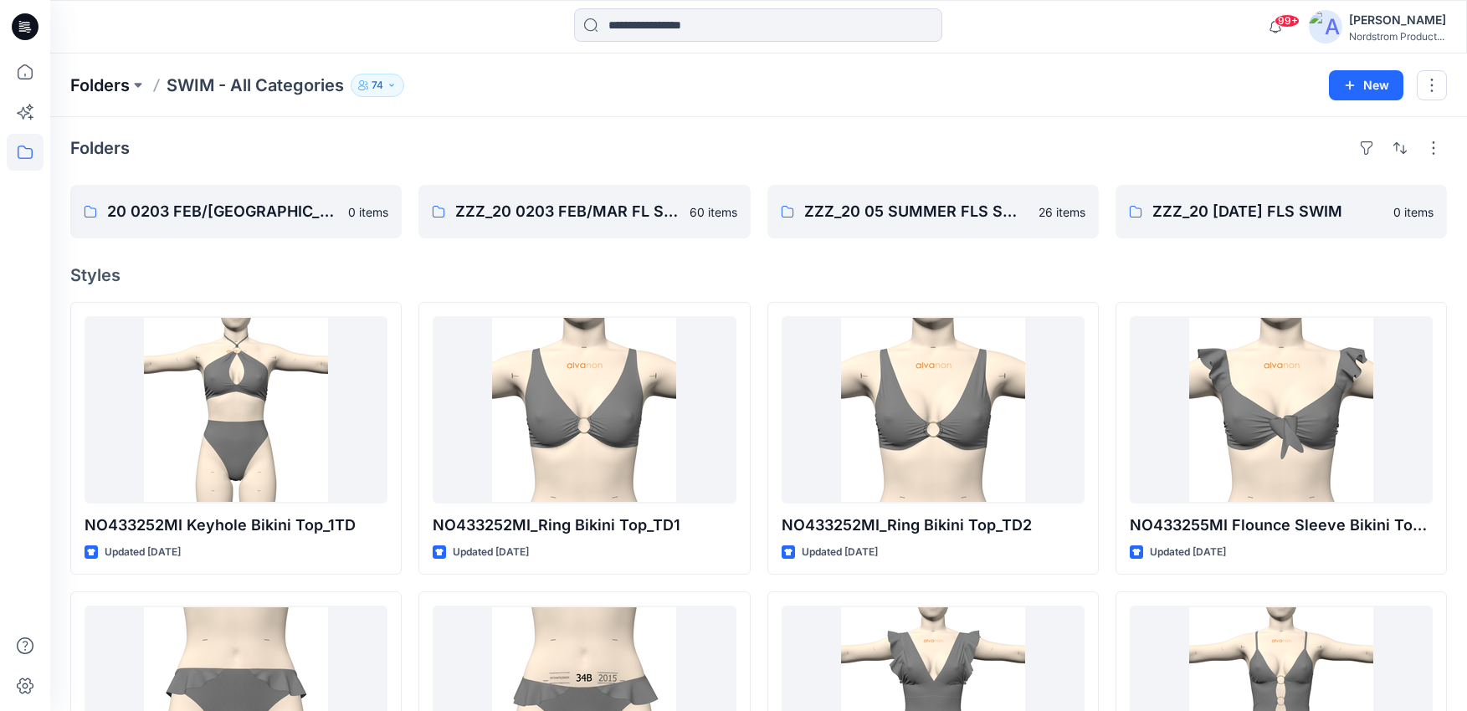
click at [88, 84] on p "Folders" at bounding box center [99, 85] width 59 height 23
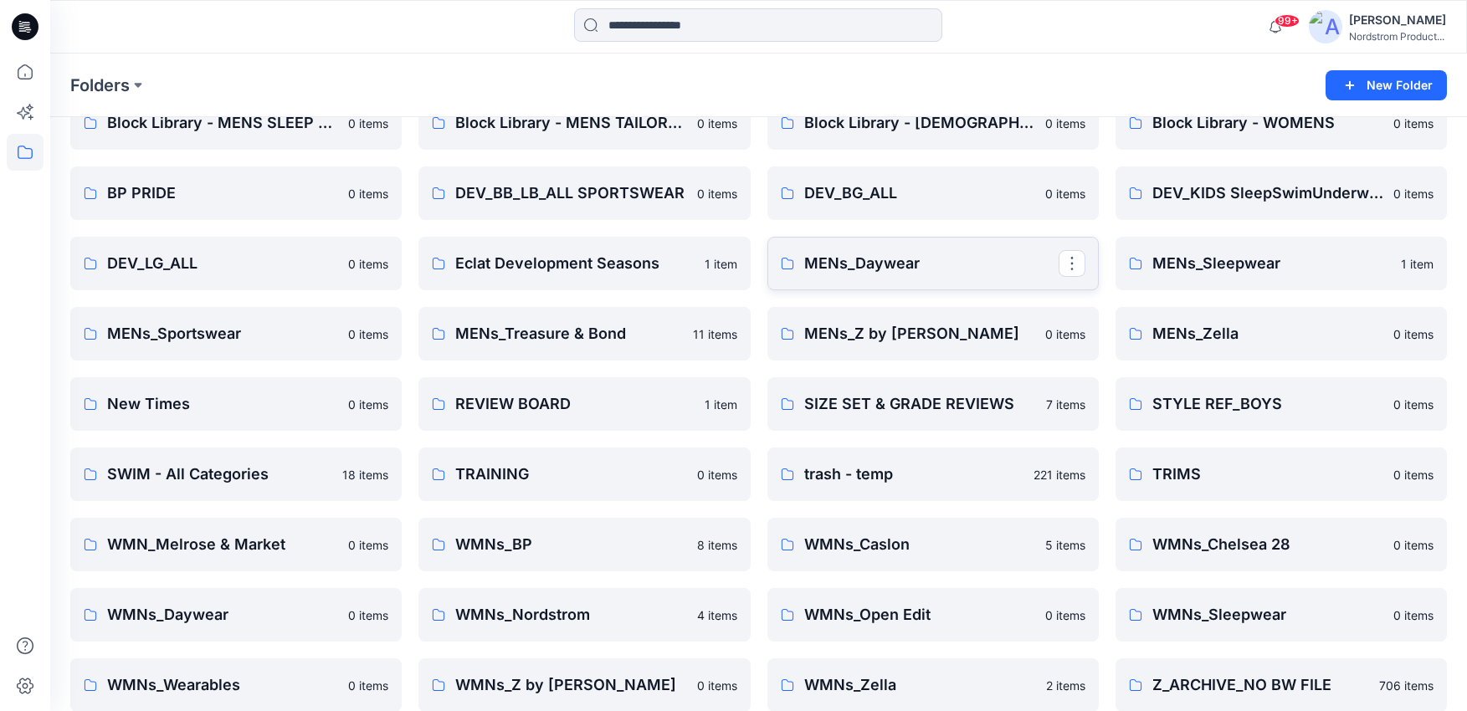
scroll to position [320, 0]
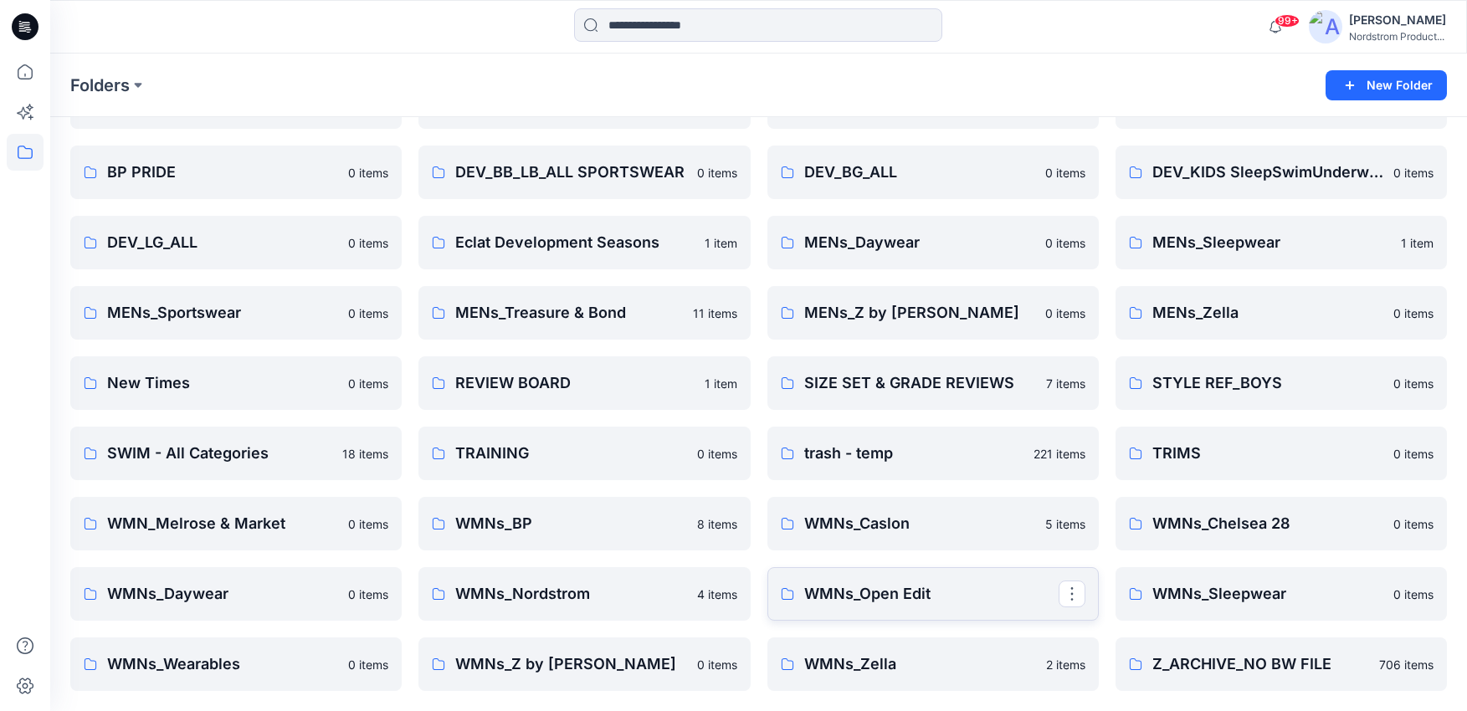
click at [909, 596] on p "WMNs_Open Edit" at bounding box center [931, 593] width 254 height 23
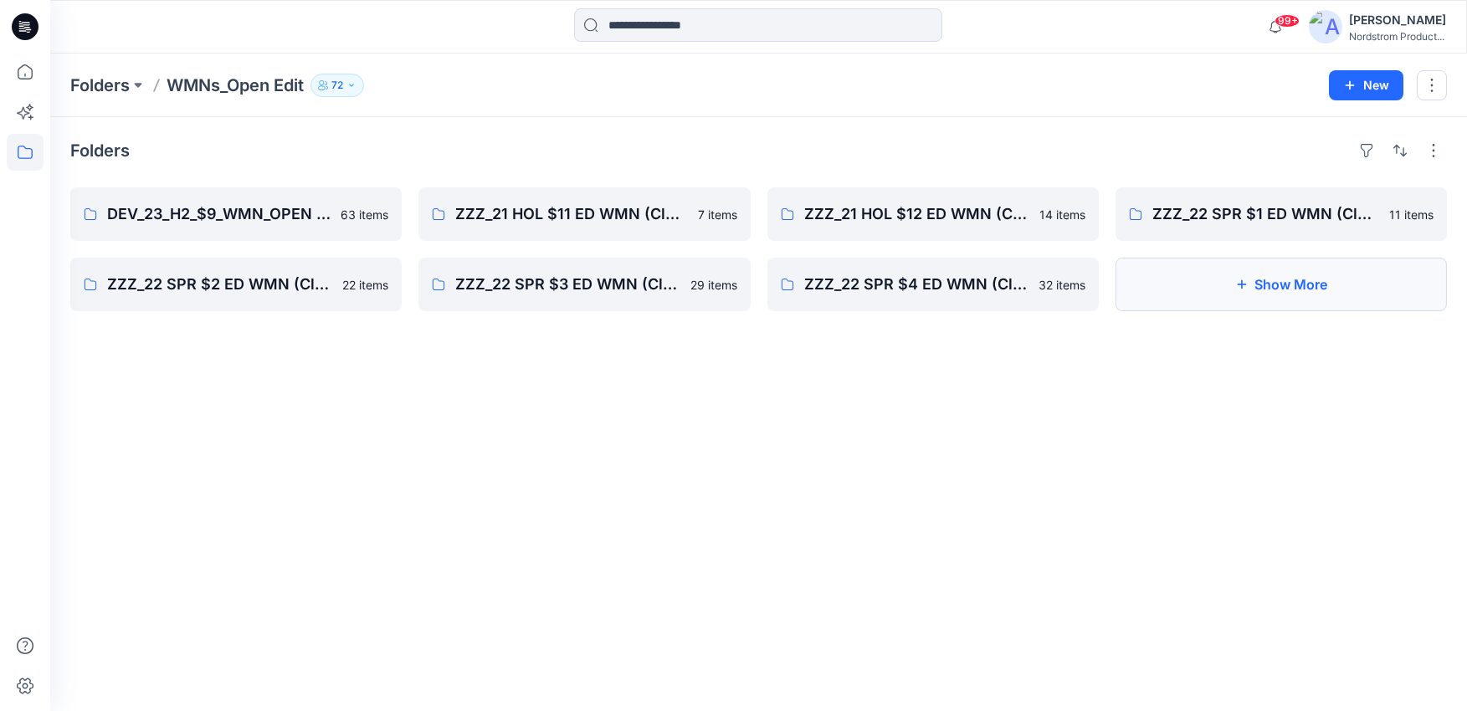
click at [1183, 281] on button "Show More" at bounding box center [1280, 285] width 331 height 54
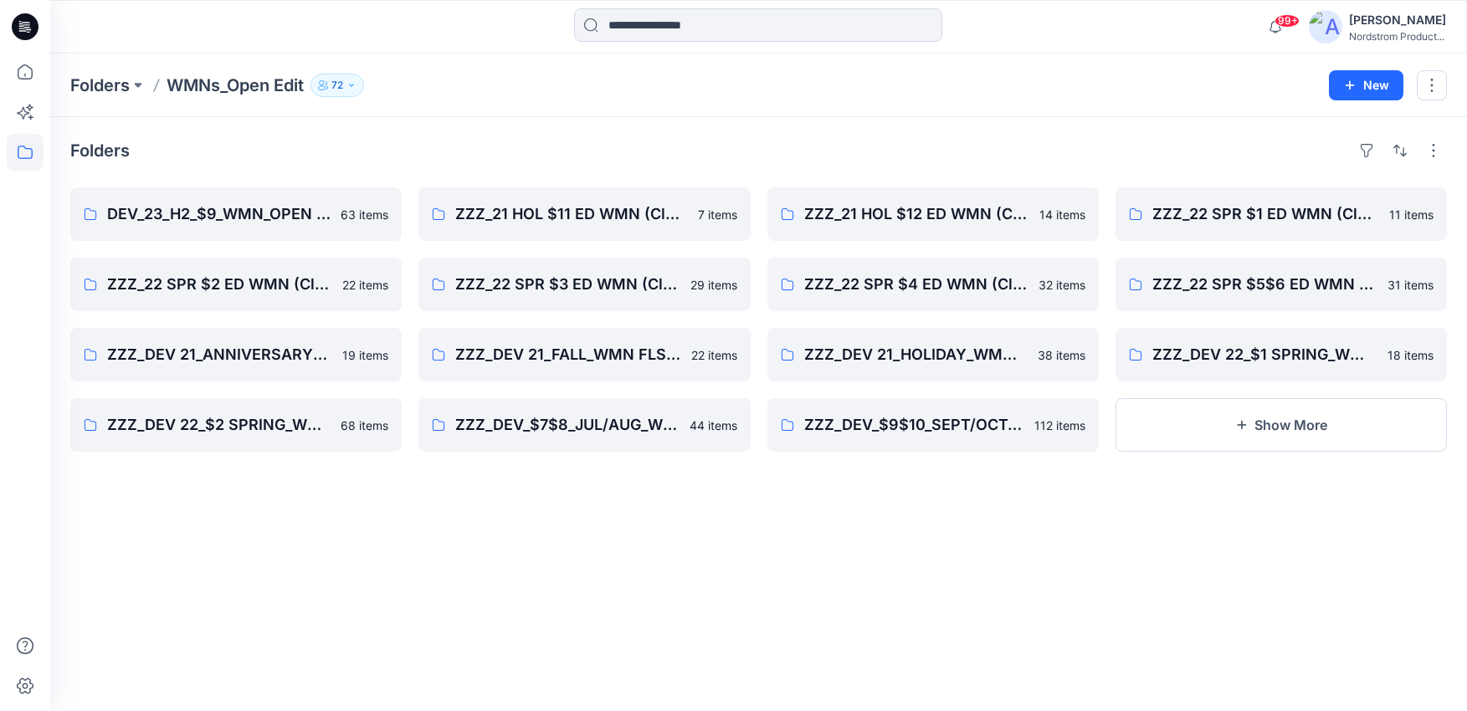
click at [387, 63] on div "Folders WMNs_Open Edit 72 New" at bounding box center [758, 86] width 1416 height 64
click at [97, 92] on p "Folders" at bounding box center [99, 85] width 59 height 23
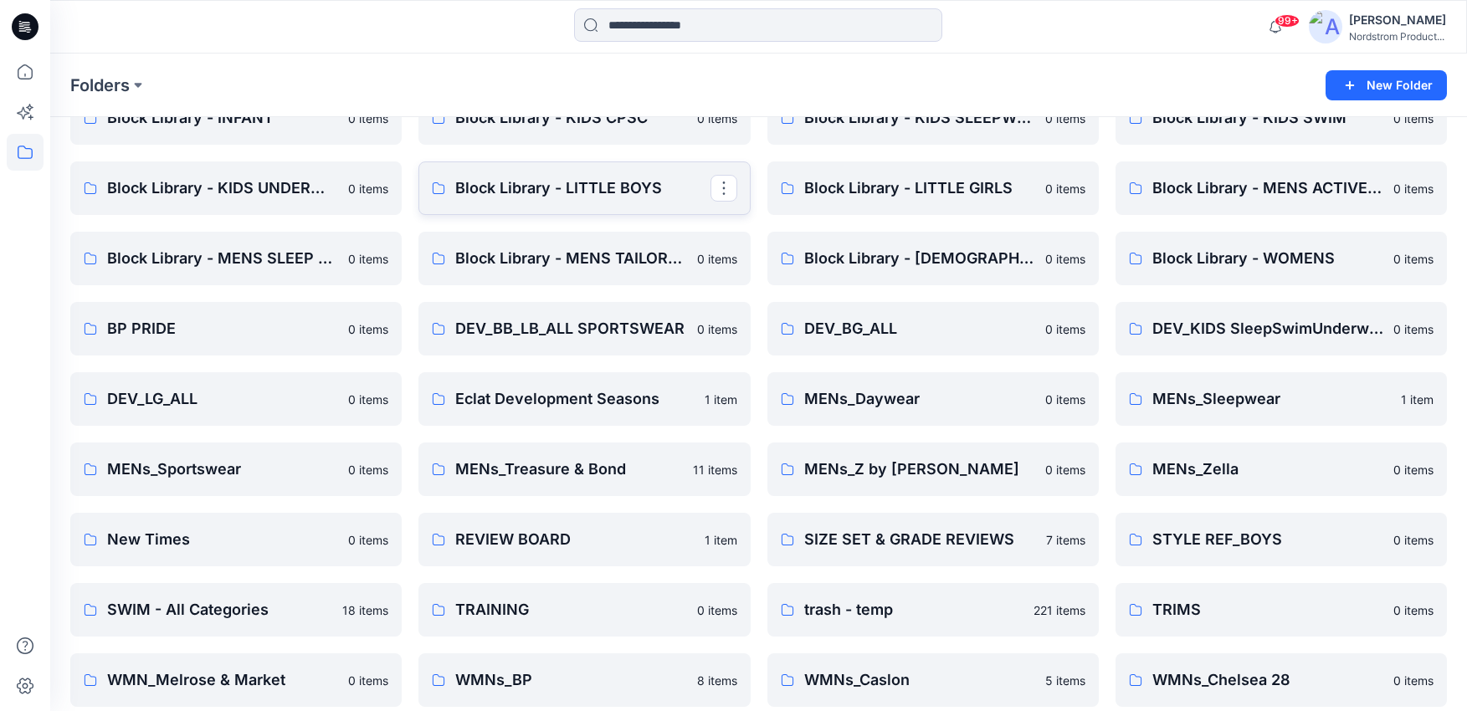
scroll to position [165, 0]
click at [643, 259] on p "Block Library - MENS TAILORED" at bounding box center [582, 256] width 254 height 23
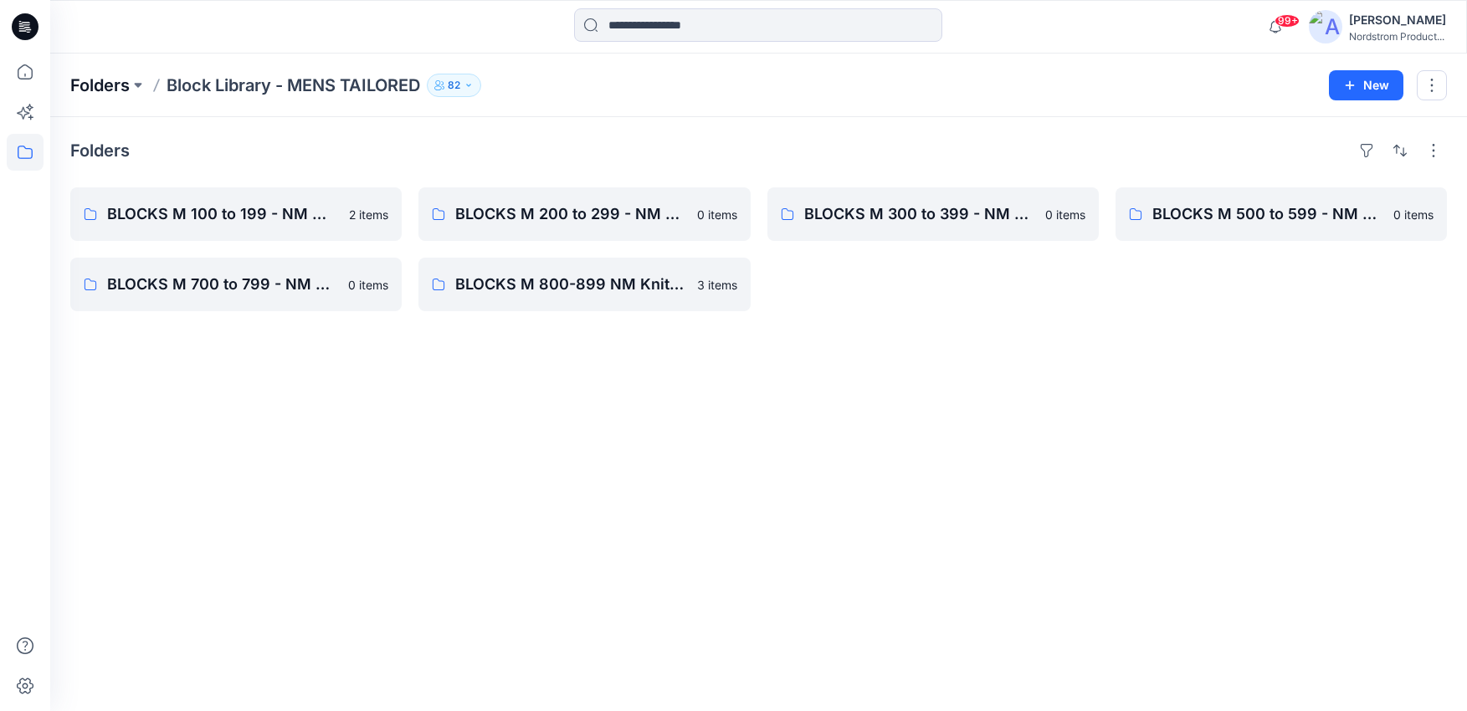
click at [111, 82] on p "Folders" at bounding box center [99, 85] width 59 height 23
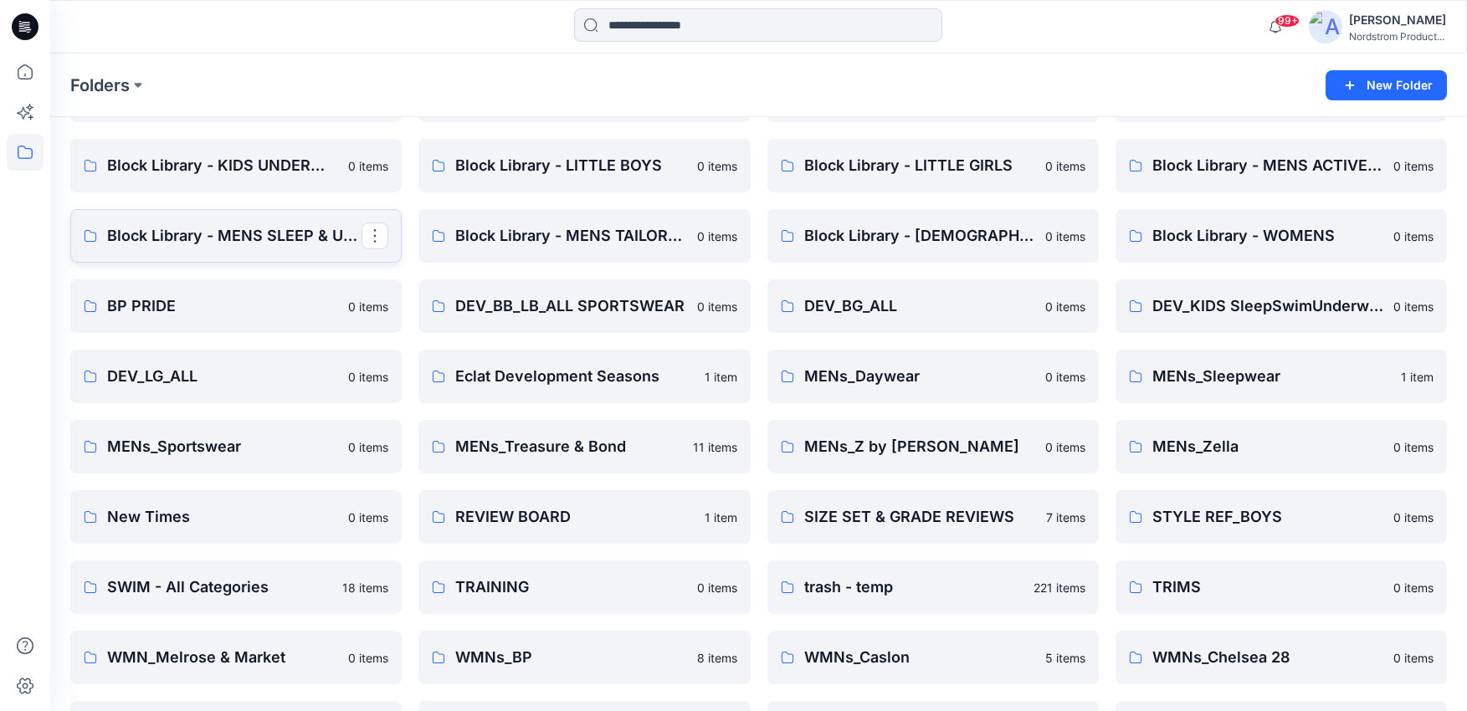
scroll to position [320, 0]
